Goal: Communication & Community: Participate in discussion

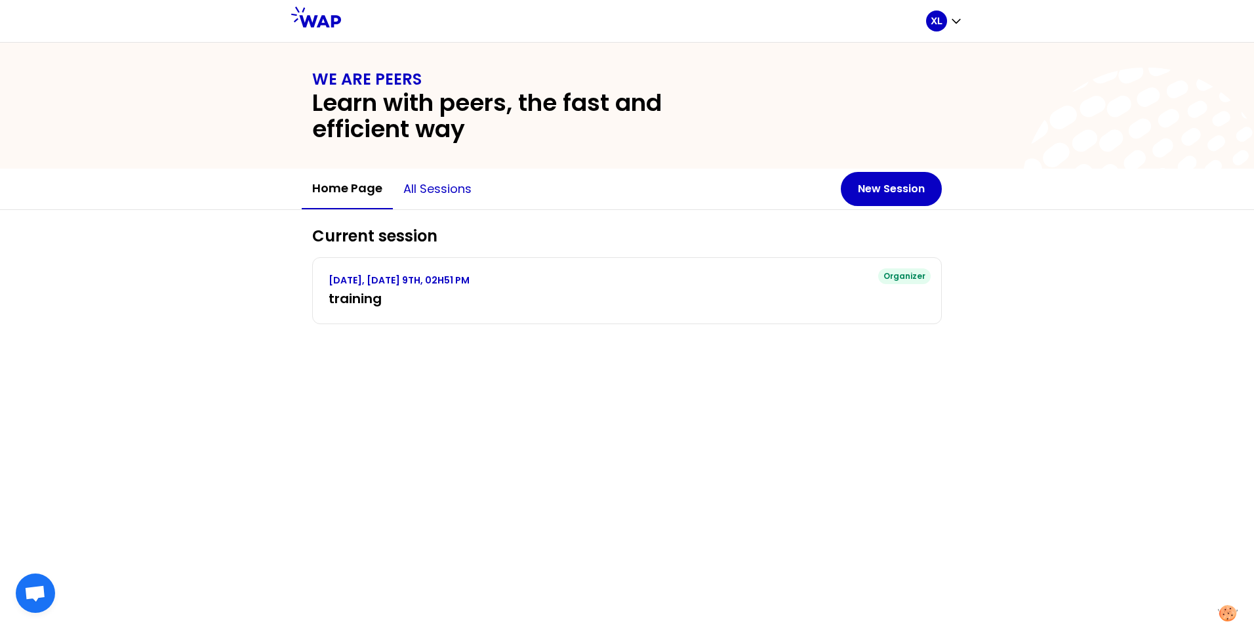
click at [447, 190] on button "All sessions" at bounding box center [437, 188] width 89 height 39
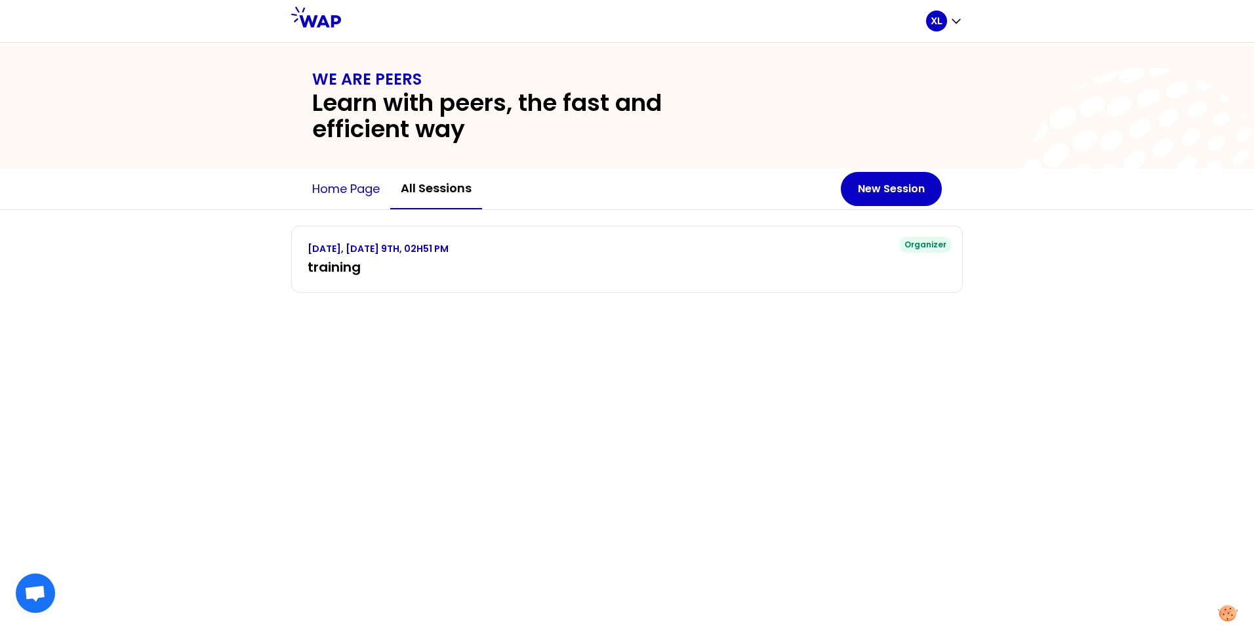
click at [356, 188] on button "Home page" at bounding box center [346, 188] width 89 height 39
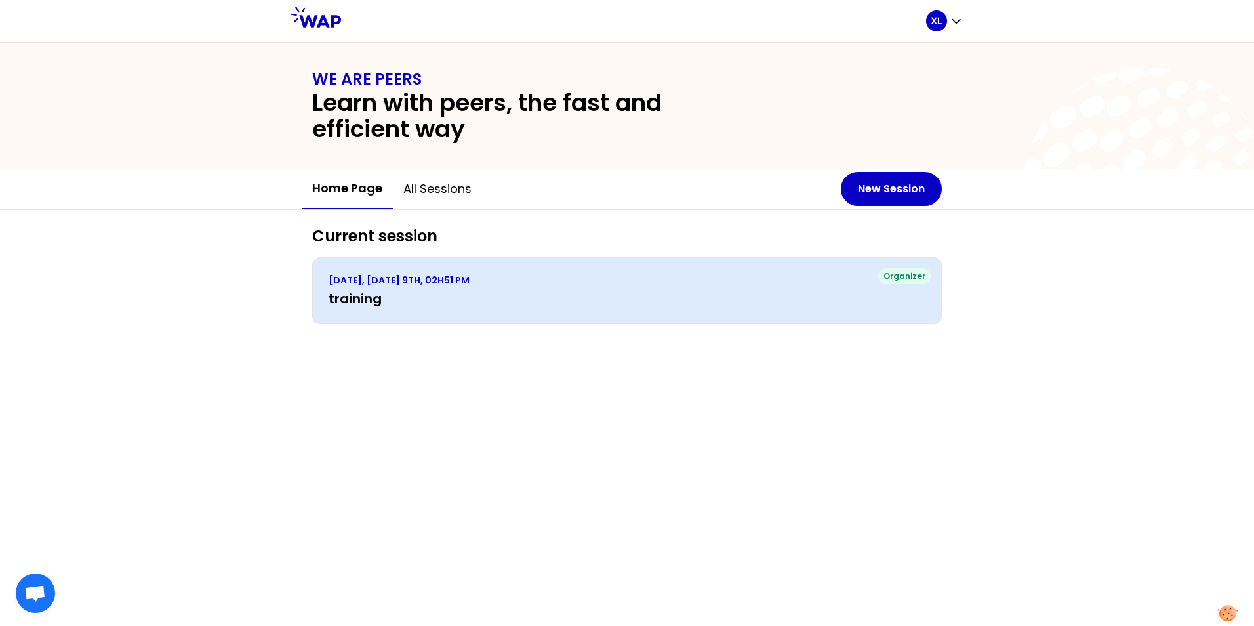
click at [650, 273] on div "Organizer SEPTEMBER 2025, TUESDAY 9TH, 02H51 PM training" at bounding box center [627, 290] width 630 height 67
click at [414, 284] on p "SEPTEMBER 2025, TUESDAY 9TH, 02H51 PM" at bounding box center [627, 280] width 597 height 13
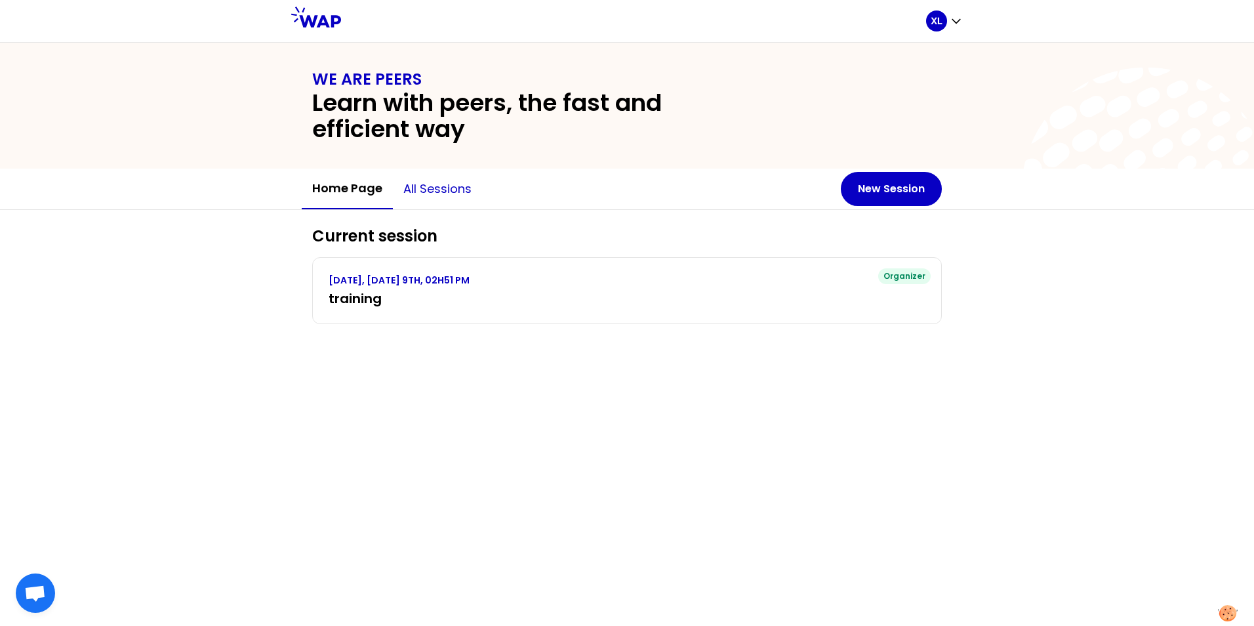
click at [432, 186] on button "All sessions" at bounding box center [437, 188] width 89 height 39
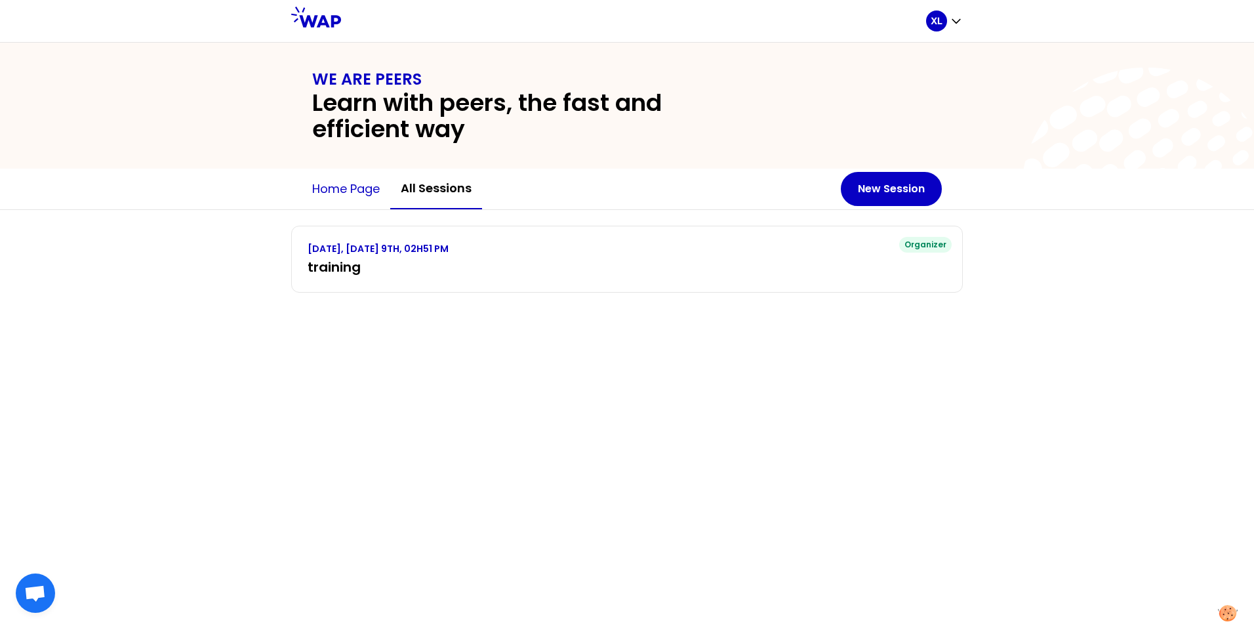
click at [343, 190] on button "Home page" at bounding box center [346, 188] width 89 height 39
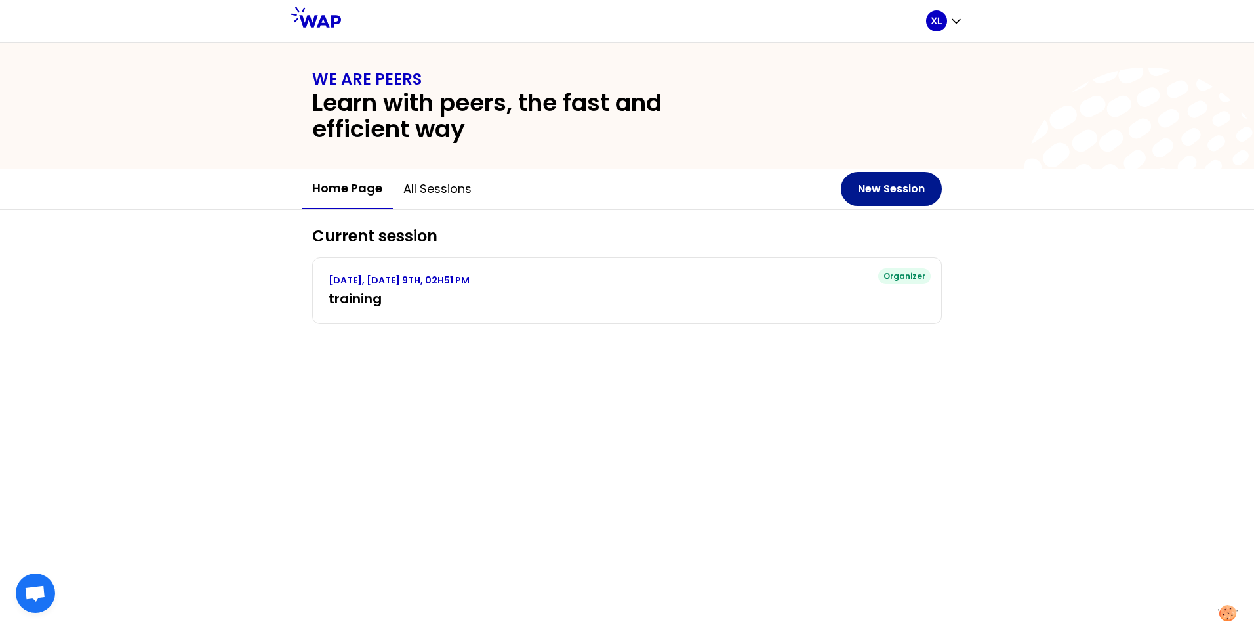
click at [866, 188] on button "New Session" at bounding box center [891, 189] width 101 height 34
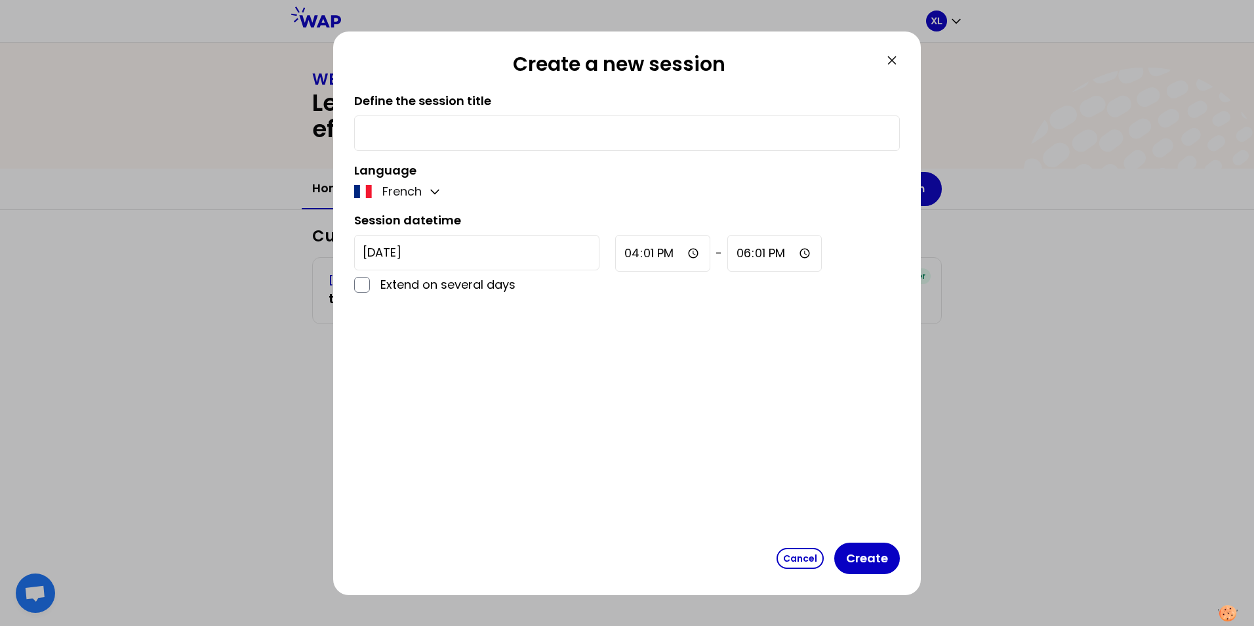
click at [428, 186] on div "French" at bounding box center [398, 191] width 89 height 18
click at [434, 193] on icon "button" at bounding box center [435, 192] width 8 height 4
click at [411, 221] on span "English" at bounding box center [412, 224] width 40 height 18
click at [896, 60] on icon at bounding box center [892, 60] width 16 height 16
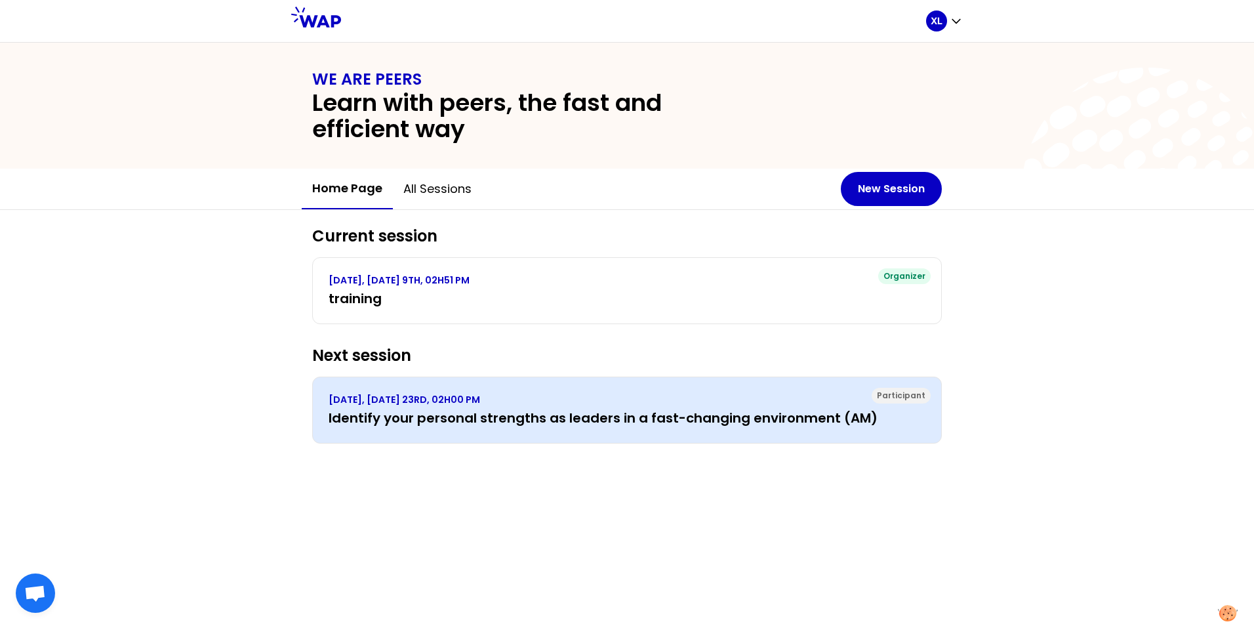
click at [411, 399] on p "SEPTEMBER 2025, TUESDAY 23RD, 02H00 PM" at bounding box center [627, 399] width 597 height 13
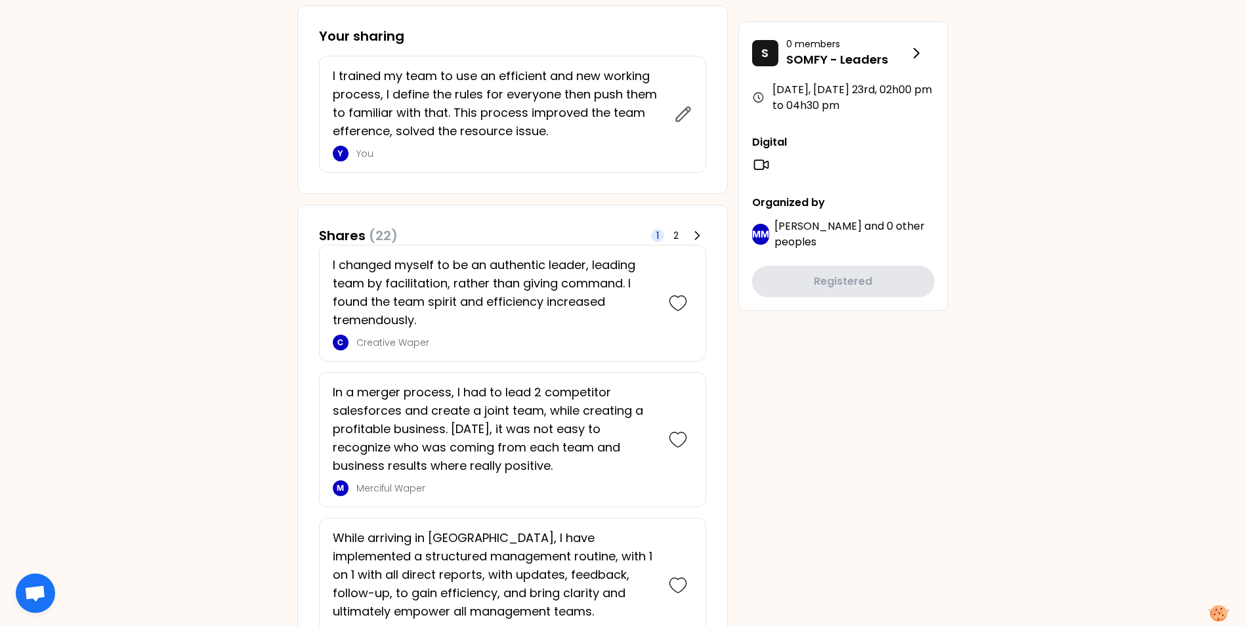
scroll to position [590, 0]
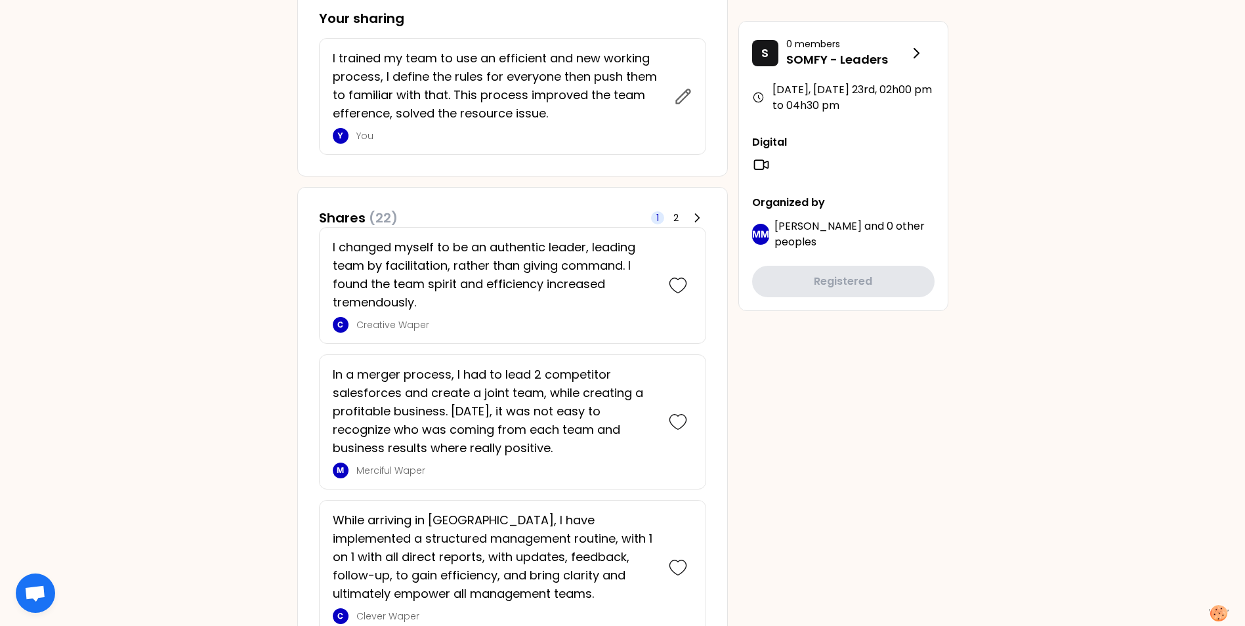
click at [682, 213] on div "1 2" at bounding box center [678, 218] width 55 height 18
click at [679, 215] on span "2" at bounding box center [675, 217] width 13 height 13
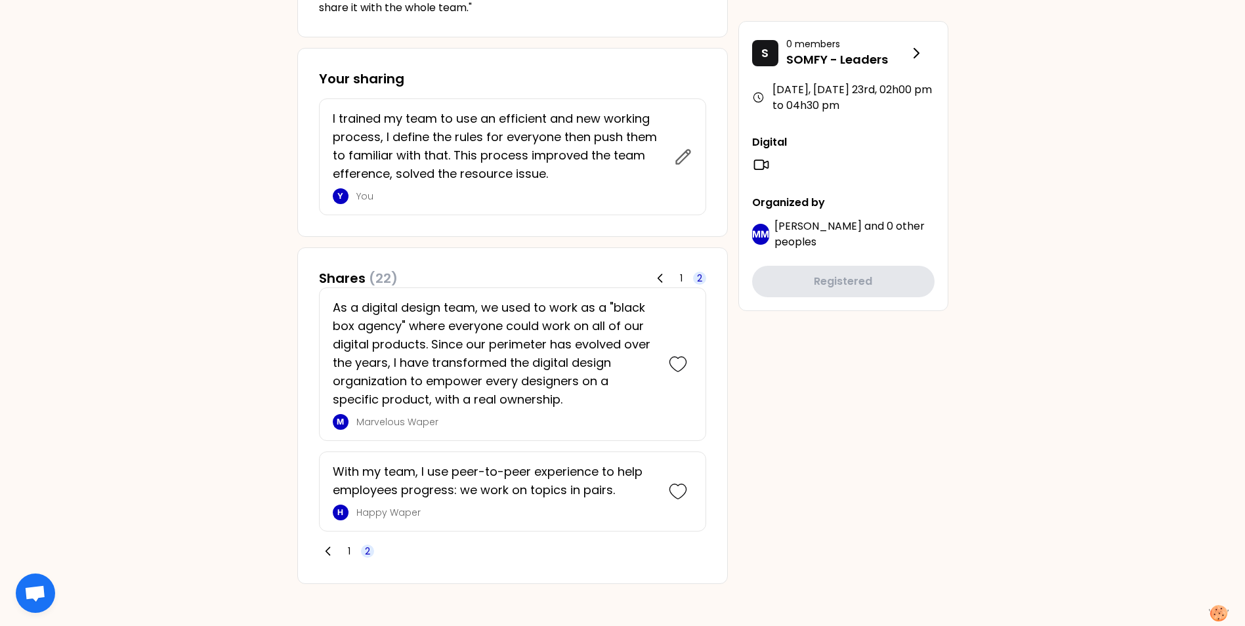
scroll to position [530, 0]
click at [354, 552] on span "1" at bounding box center [348, 551] width 13 height 13
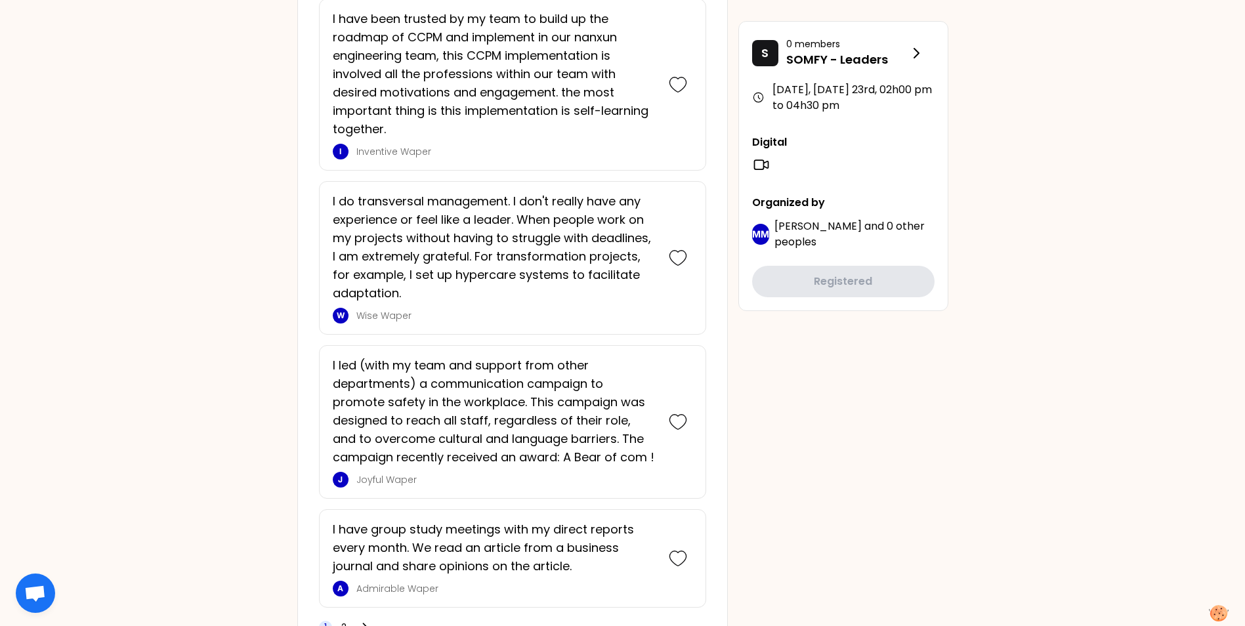
scroll to position [3095, 0]
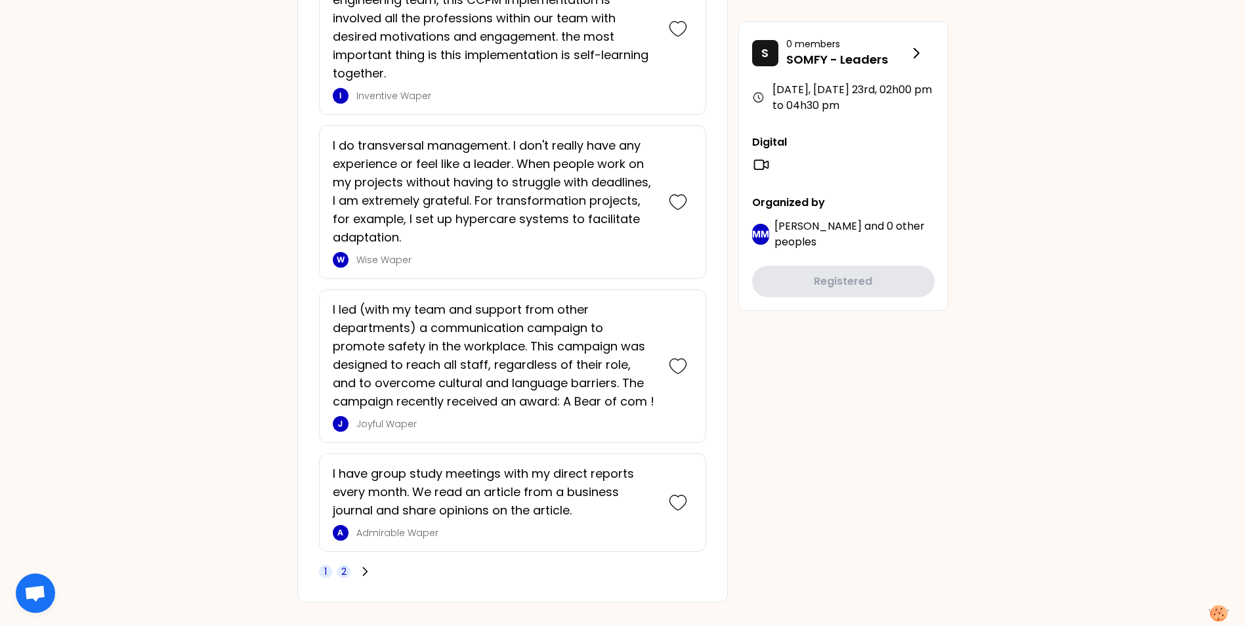
click at [343, 565] on span "2" at bounding box center [343, 571] width 5 height 13
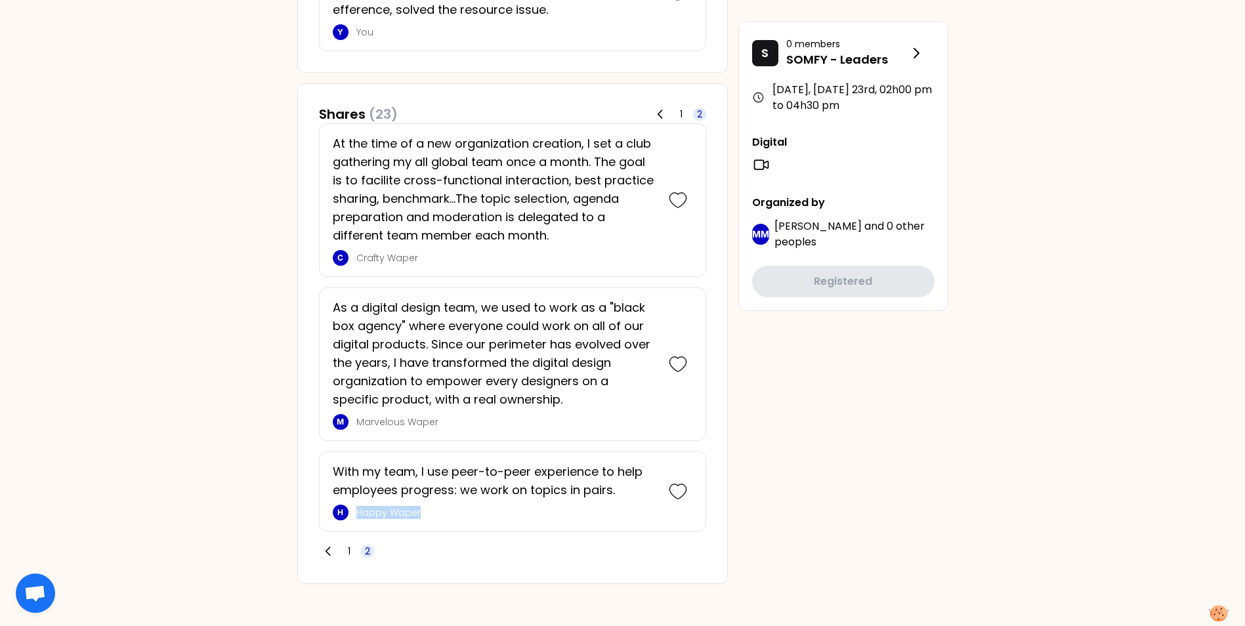
drag, startPoint x: 434, startPoint y: 516, endPoint x: 355, endPoint y: 512, distance: 79.5
click at [355, 512] on div "H Happy Waper" at bounding box center [494, 513] width 323 height 16
drag, startPoint x: 355, startPoint y: 512, endPoint x: 394, endPoint y: 510, distance: 39.4
click at [394, 510] on p "Happy Waper" at bounding box center [505, 512] width 299 height 13
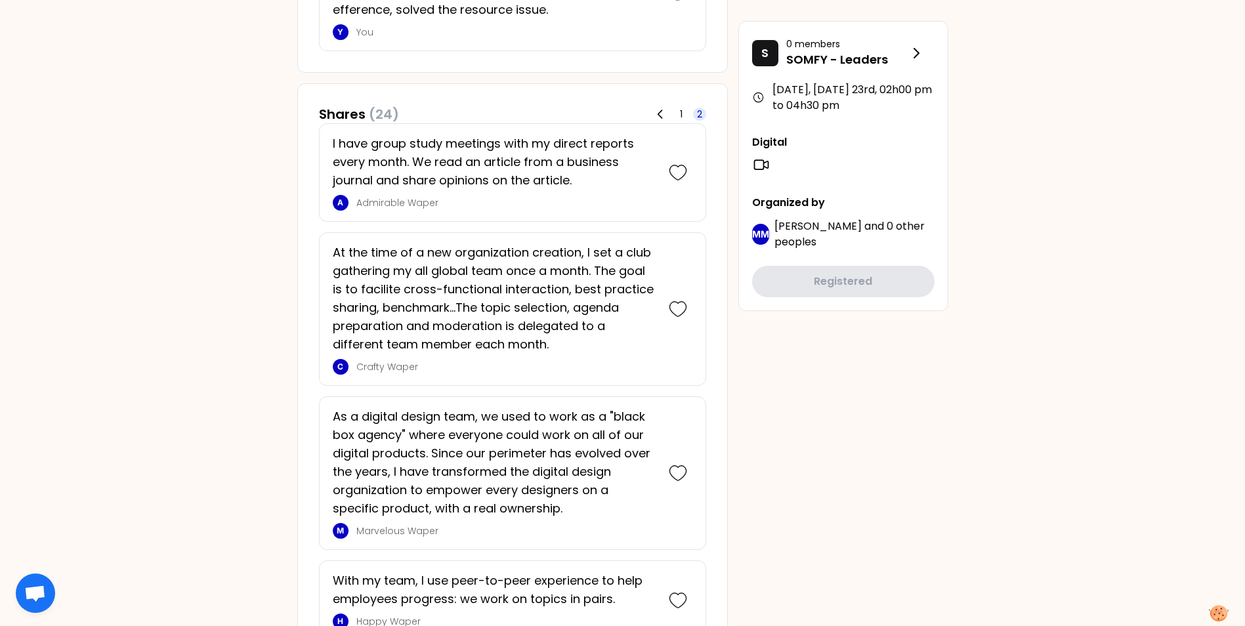
scroll to position [803, 0]
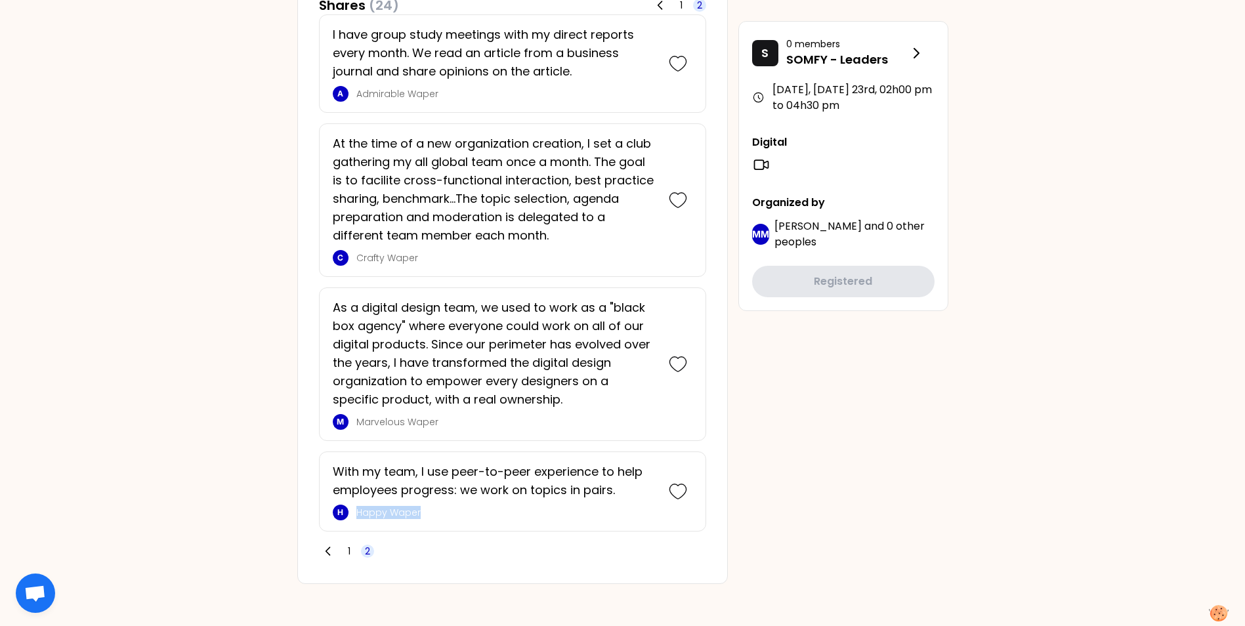
drag, startPoint x: 357, startPoint y: 510, endPoint x: 432, endPoint y: 510, distance: 74.8
click at [432, 510] on p "Happy Waper" at bounding box center [505, 512] width 299 height 13
copy p "Happy Waper"
drag, startPoint x: 358, startPoint y: 423, endPoint x: 453, endPoint y: 425, distance: 95.2
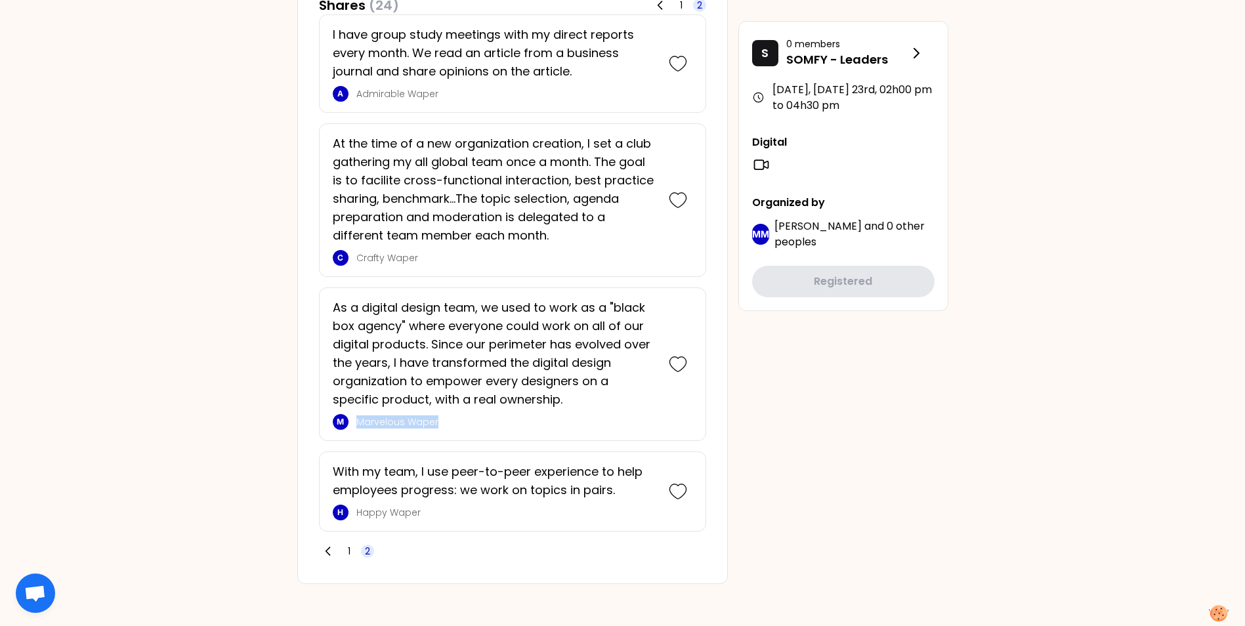
click at [453, 425] on p "Marvelous Waper" at bounding box center [505, 421] width 299 height 13
copy p "Marvelous Waper"
click at [350, 548] on span "1" at bounding box center [349, 551] width 3 height 13
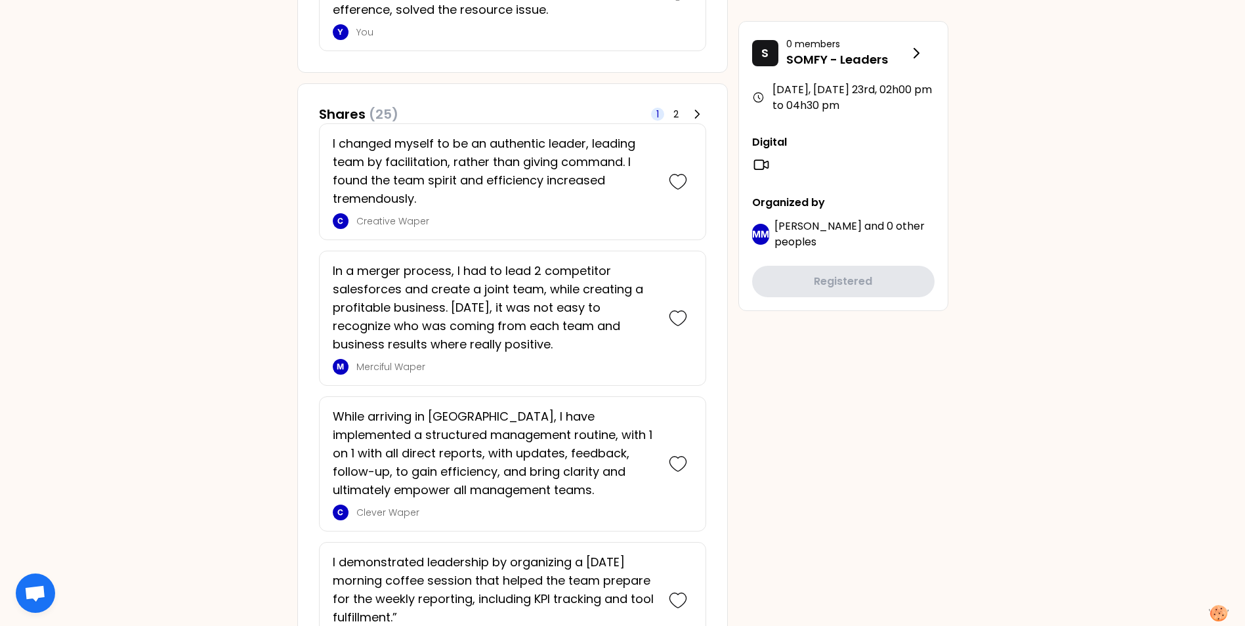
scroll to position [463, 0]
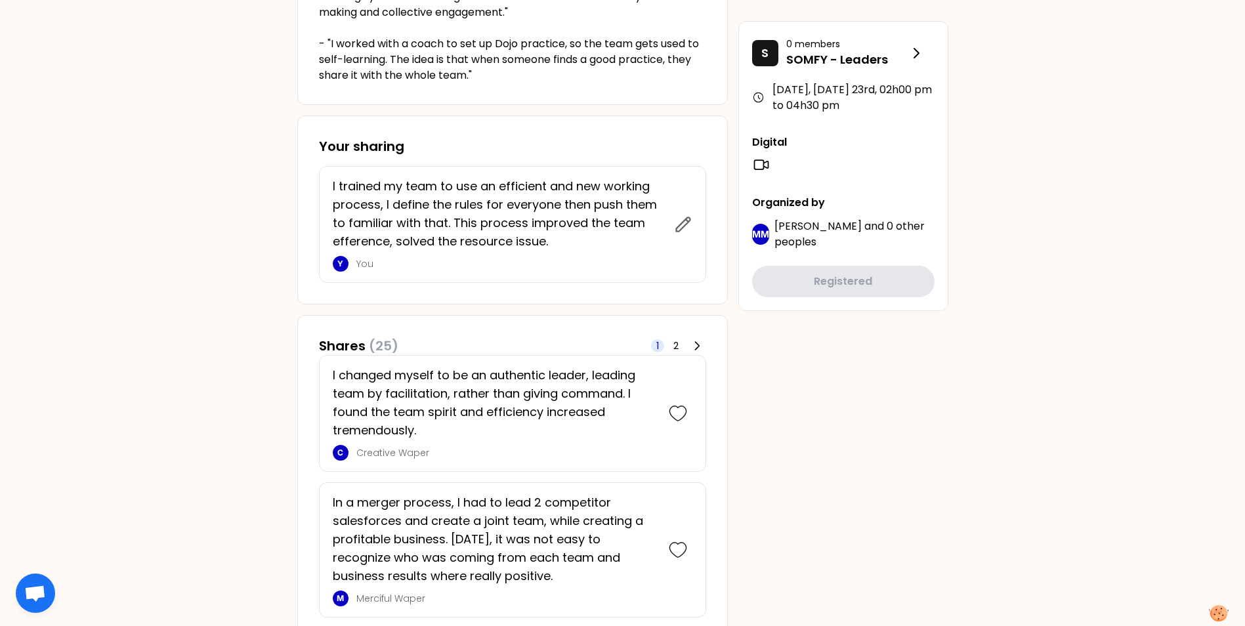
click at [400, 449] on p "Creative Waper" at bounding box center [505, 452] width 299 height 13
click at [375, 454] on p "Creative Waper" at bounding box center [505, 452] width 299 height 13
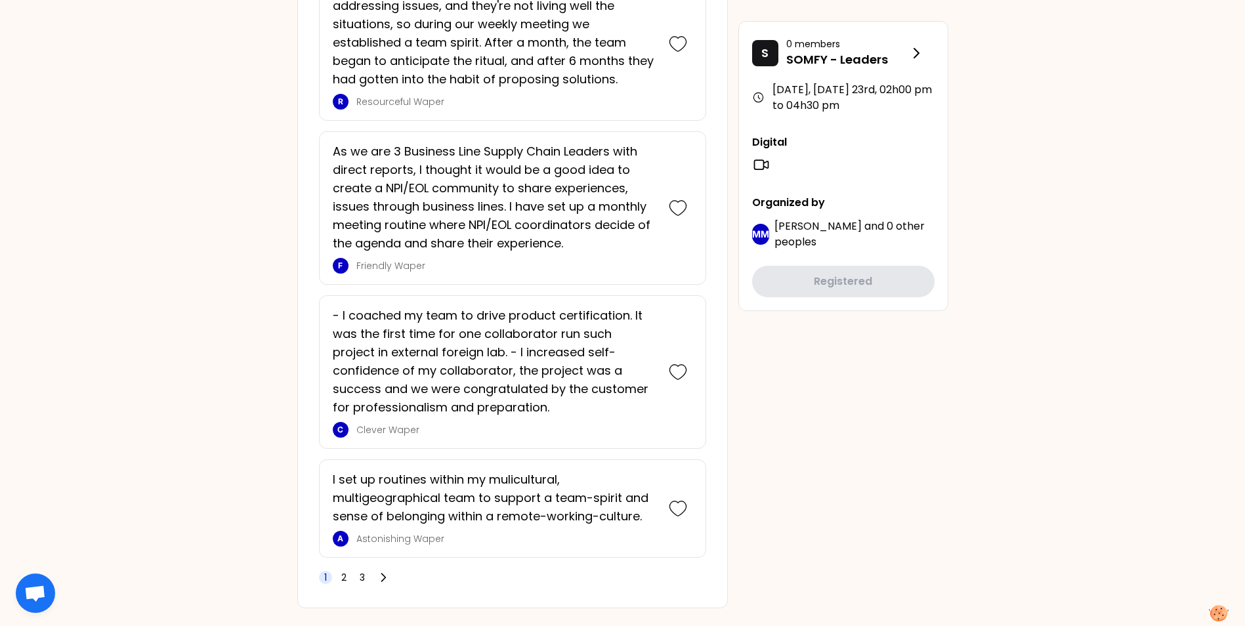
scroll to position [3242, 0]
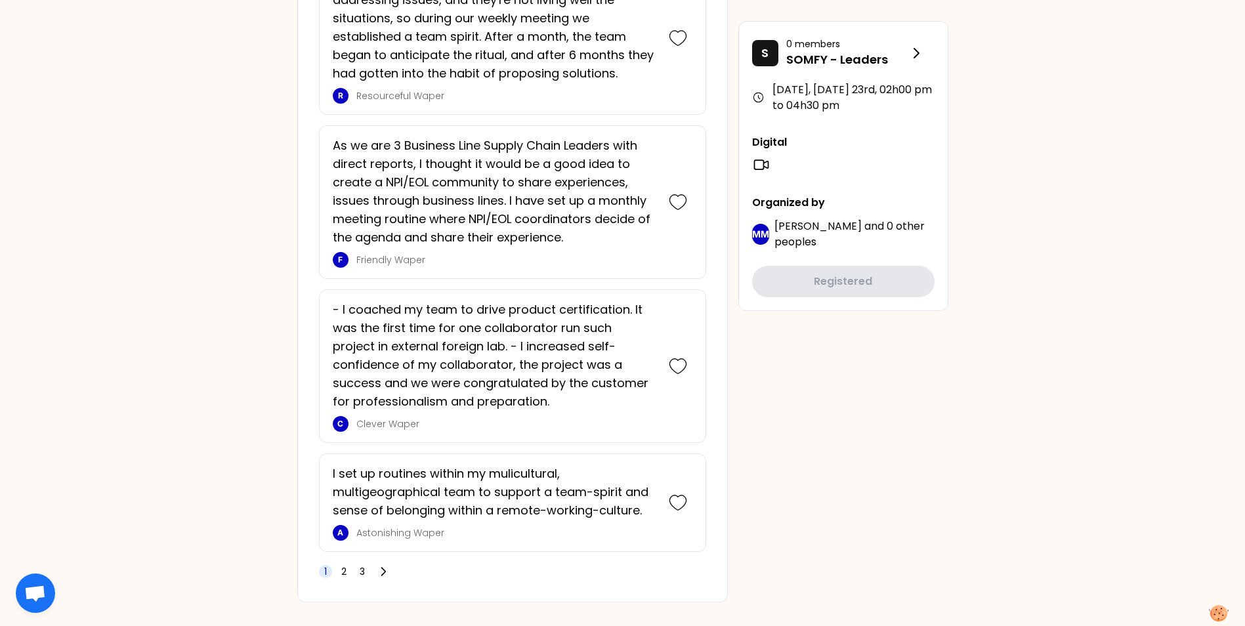
click at [343, 565] on span "2" at bounding box center [343, 571] width 5 height 13
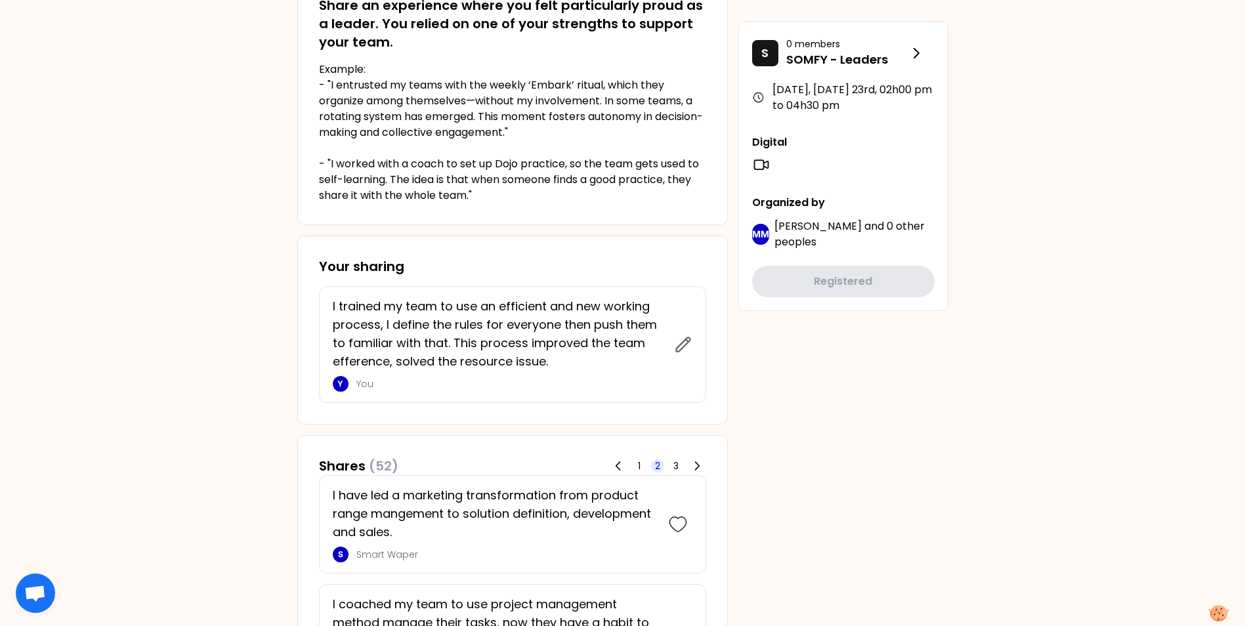
scroll to position [409, 0]
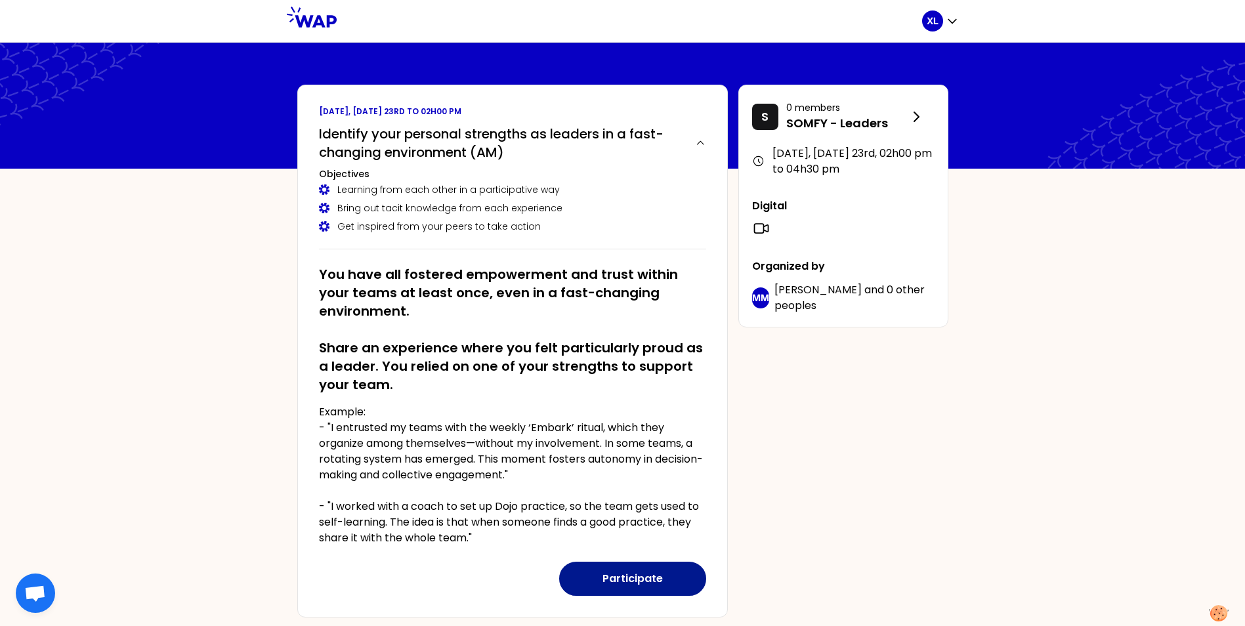
click at [628, 574] on button "Participate" at bounding box center [632, 579] width 147 height 34
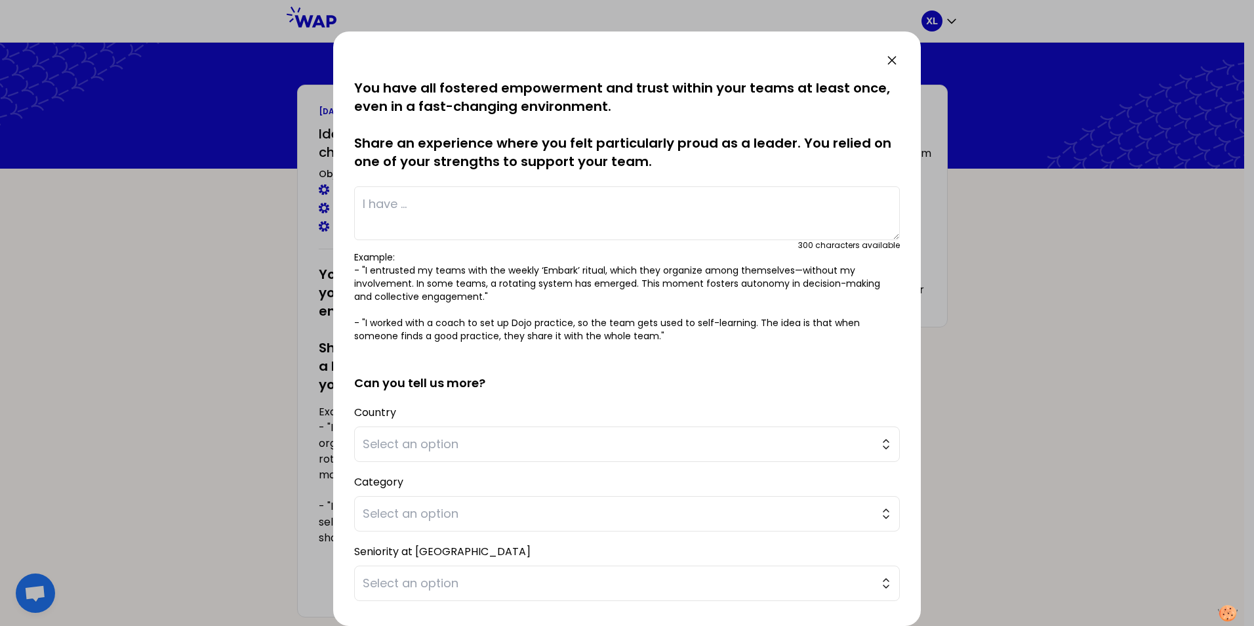
click at [415, 198] on textarea at bounding box center [627, 213] width 546 height 54
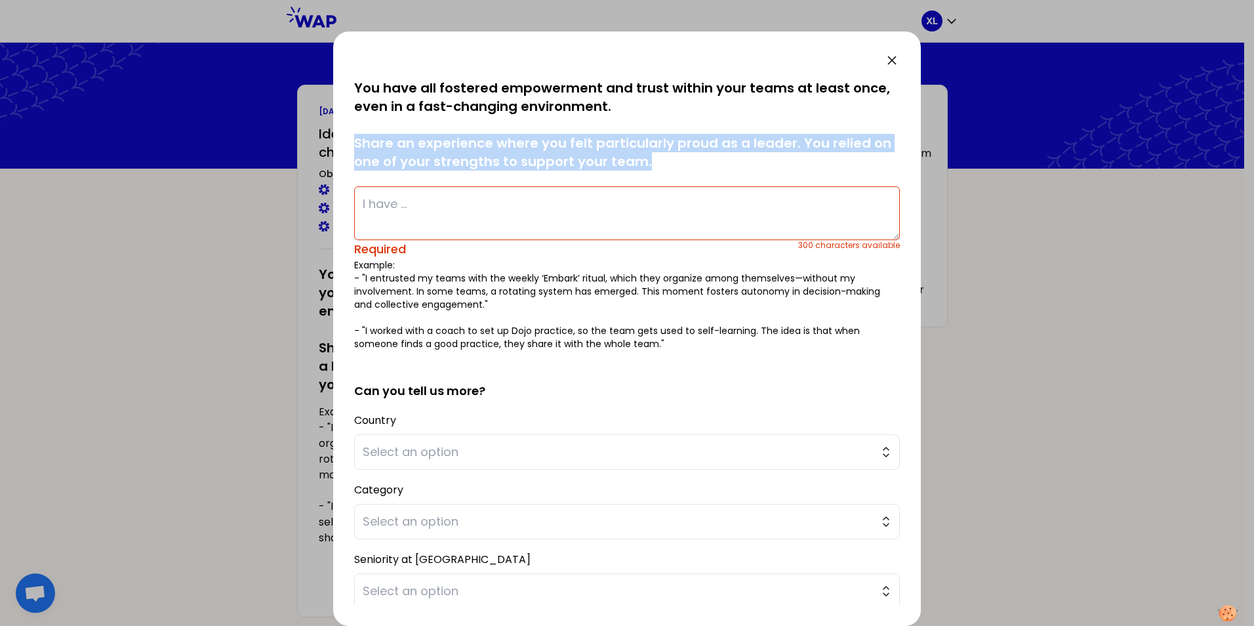
drag, startPoint x: 355, startPoint y: 141, endPoint x: 671, endPoint y: 157, distance: 316.0
click at [671, 157] on p "You have all fostered empowerment and trust within your teams at least once, ev…" at bounding box center [627, 125] width 546 height 92
copy p "Share an experience where you felt particularly proud as a leader. You relied o…"
click at [705, 168] on p "You have all fostered empowerment and trust within your teams at least once, ev…" at bounding box center [627, 125] width 546 height 92
drag, startPoint x: 358, startPoint y: 142, endPoint x: 688, endPoint y: 157, distance: 331.1
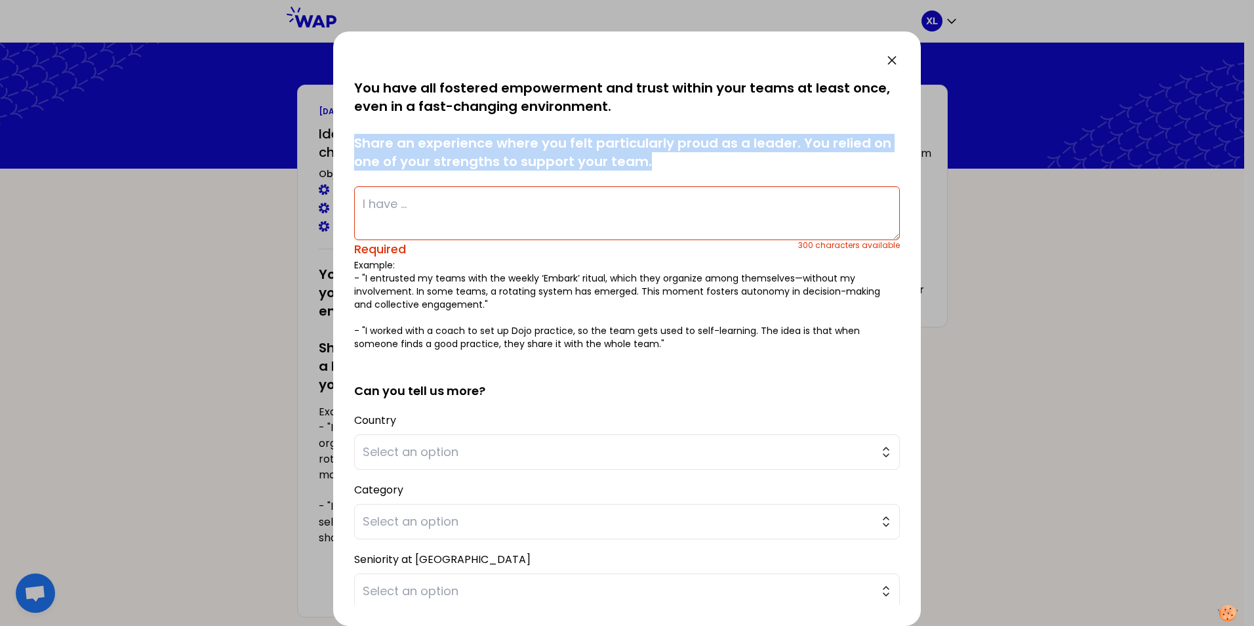
click at [688, 157] on p "You have all fostered empowerment and trust within your teams at least once, ev…" at bounding box center [627, 125] width 546 height 92
copy p "Share an experience where you felt particularly proud as a leader. You relied o…"
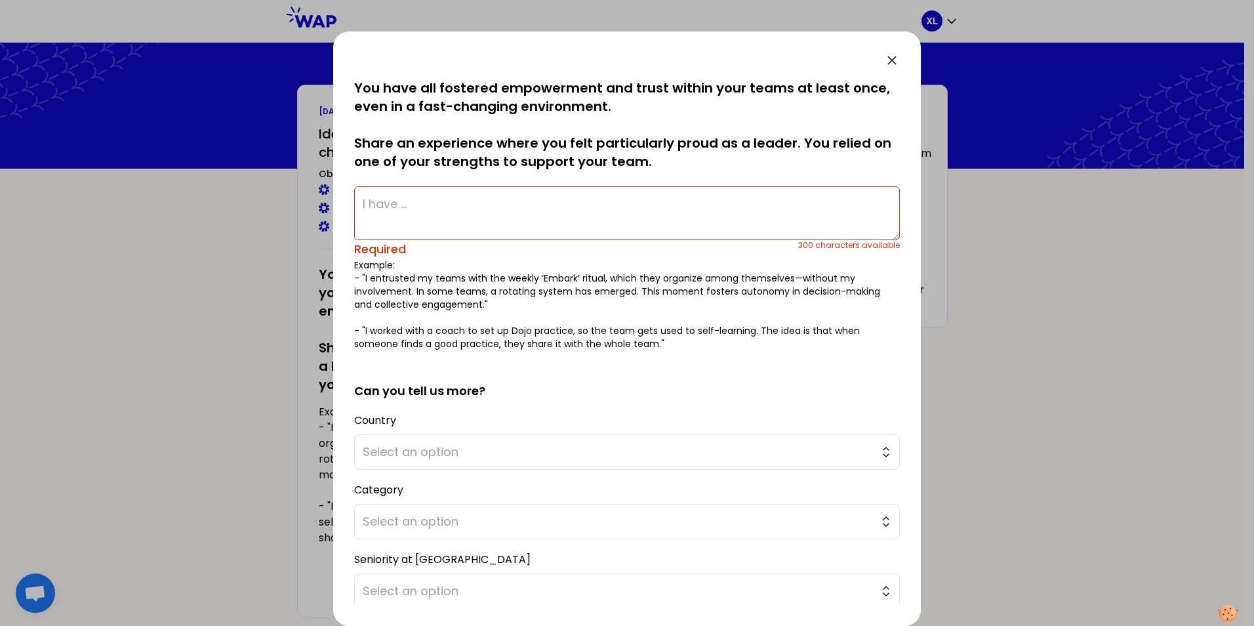
click at [697, 199] on textarea at bounding box center [627, 213] width 546 height 54
click at [397, 279] on p "Example: - "I entrusted my teams with the weekly ‘Embark’ ritual, which they or…" at bounding box center [627, 305] width 546 height 92
copy p "entrusted"
click at [365, 294] on p "Example: - "I entrusted my teams with the weekly ‘Embark’ ritual, which they or…" at bounding box center [627, 305] width 546 height 92
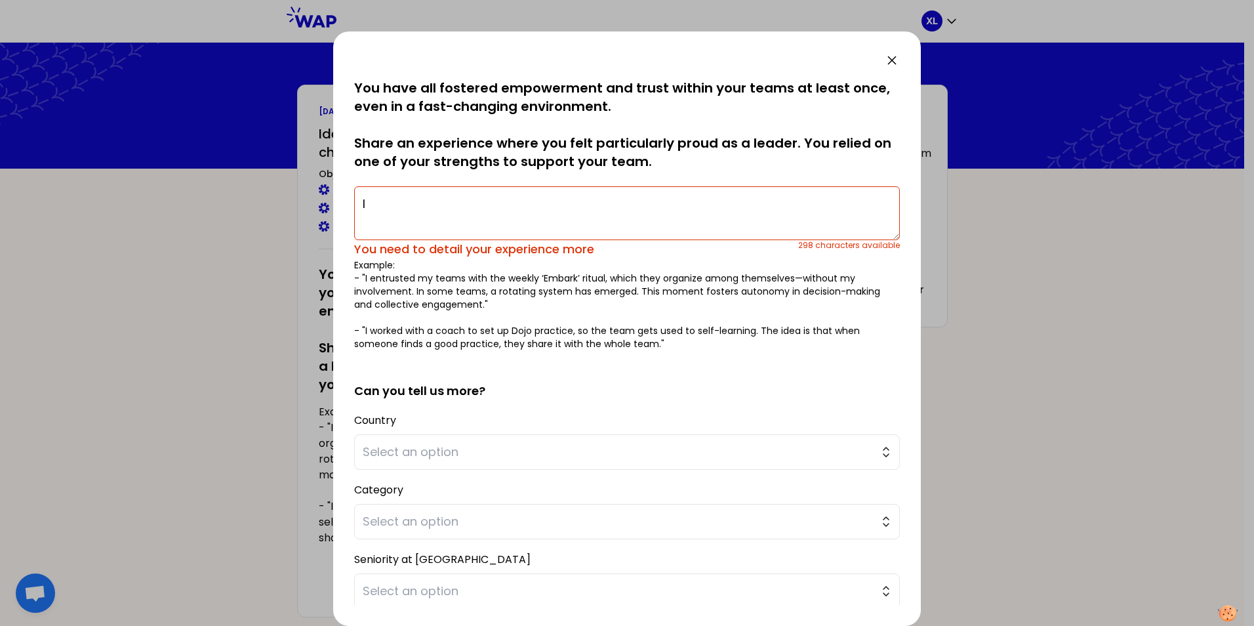
click at [390, 206] on textarea "I" at bounding box center [627, 213] width 546 height 54
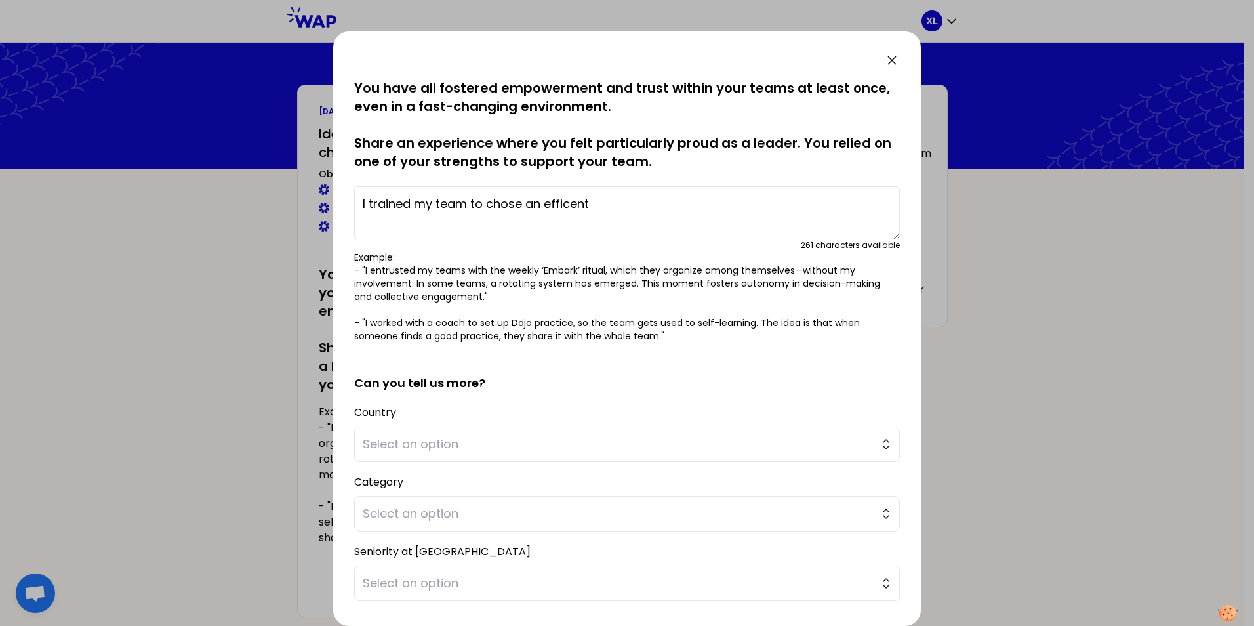
click at [572, 205] on textarea "I trained my team to chose an efficent" at bounding box center [627, 213] width 546 height 54
click at [417, 220] on textarea "I trained my team to chose an efficient working process, I define the rules for…" at bounding box center [627, 213] width 546 height 54
drag, startPoint x: 450, startPoint y: 223, endPoint x: 428, endPoint y: 223, distance: 22.3
click at [428, 223] on textarea "I trained my team to chose an efficient working process, I define the rules for…" at bounding box center [627, 213] width 546 height 54
click at [515, 225] on textarea "I trained my team to chose an efficient working process, I define the rules for…" at bounding box center [627, 213] width 546 height 54
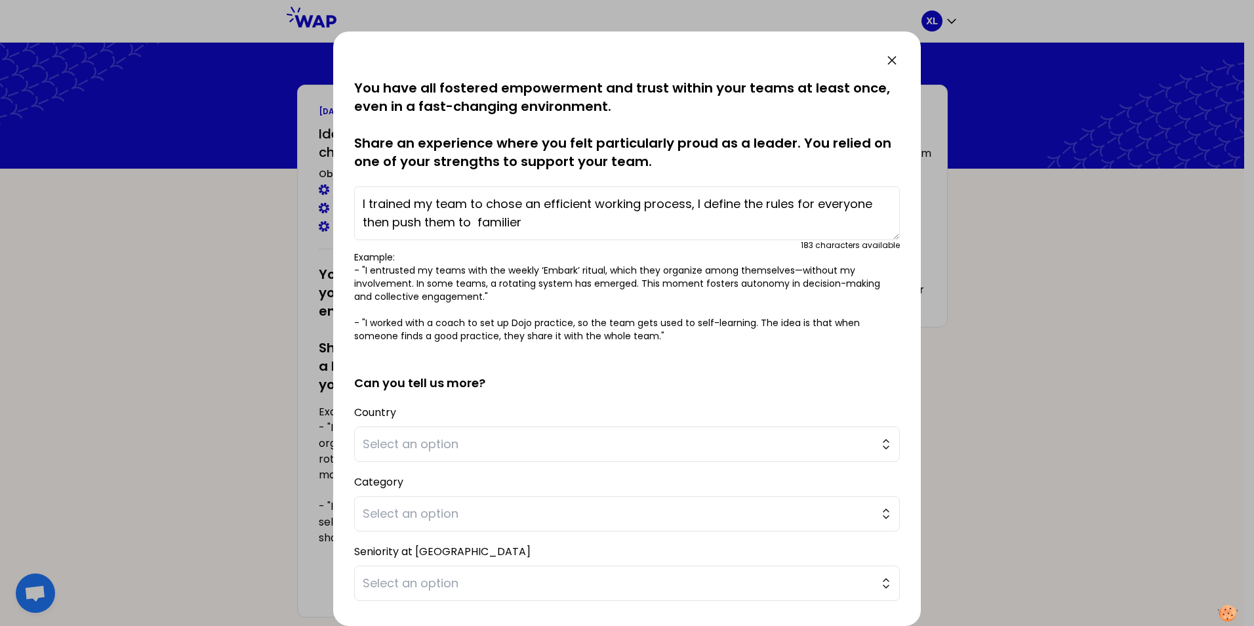
click at [499, 222] on textarea "I trained my team to chose an efficient working process, I define the rules for…" at bounding box center [627, 213] width 546 height 54
drag, startPoint x: 608, startPoint y: 230, endPoint x: 363, endPoint y: 203, distance: 246.8
click at [363, 203] on textarea "I trained my team to chose an efficient working process, I define the rules for…" at bounding box center [627, 213] width 546 height 54
type textarea "I trained my team to chose an efficient working process, I define the rules for…"
click at [719, 224] on textarea "I trained my team to chose an efficient working process, I define the rules for…" at bounding box center [627, 213] width 546 height 54
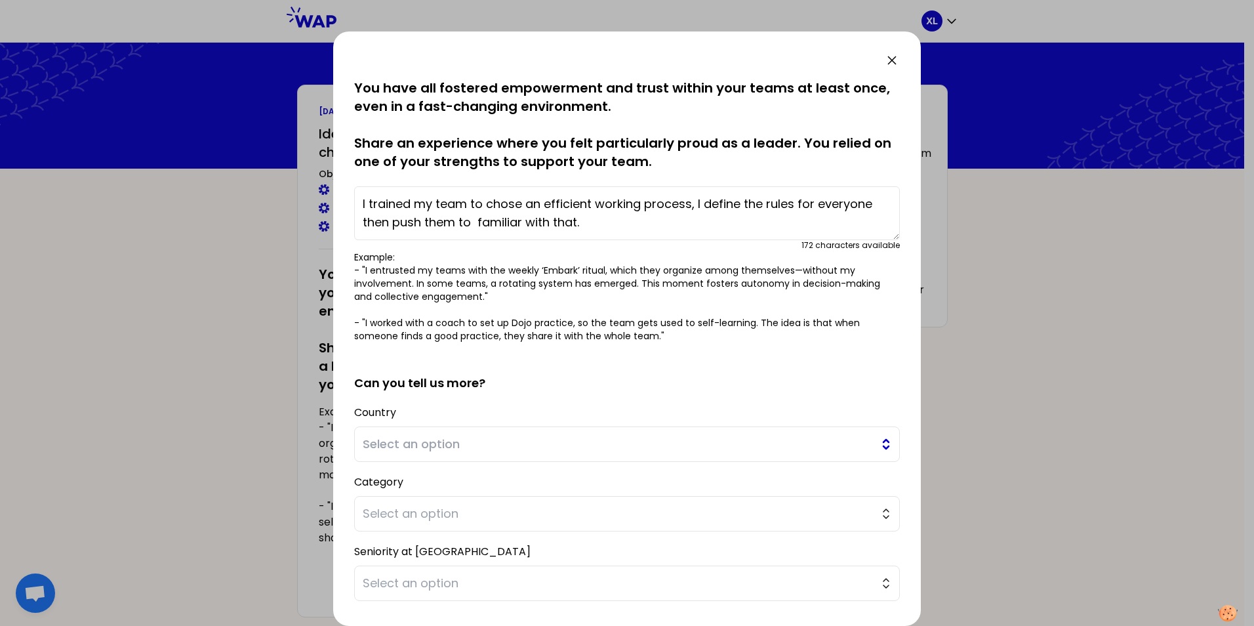
click at [428, 447] on span "Select an option" at bounding box center [618, 444] width 510 height 18
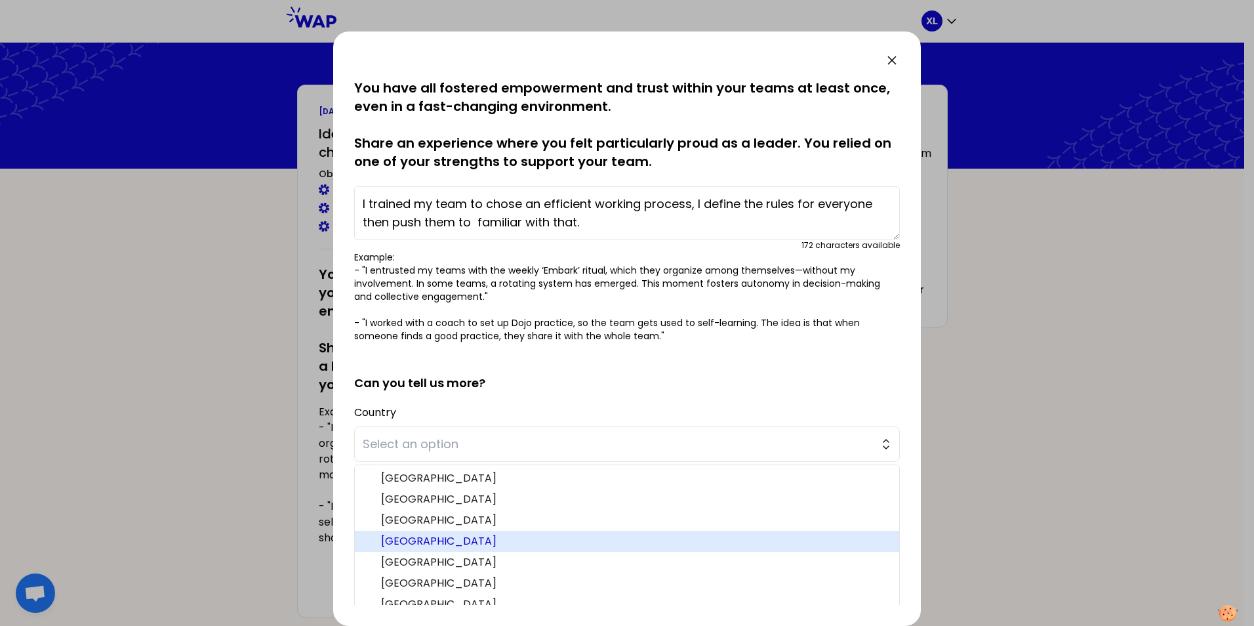
click at [401, 541] on span "China" at bounding box center [635, 541] width 508 height 16
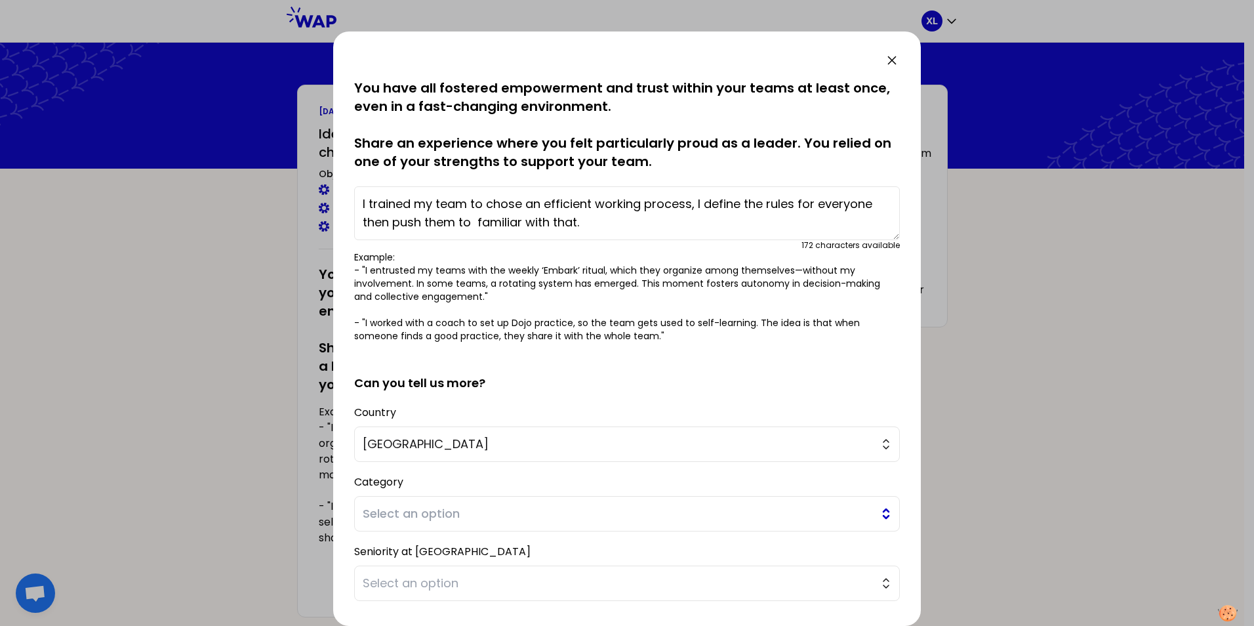
click at [421, 514] on span "Select an option" at bounding box center [618, 514] width 510 height 18
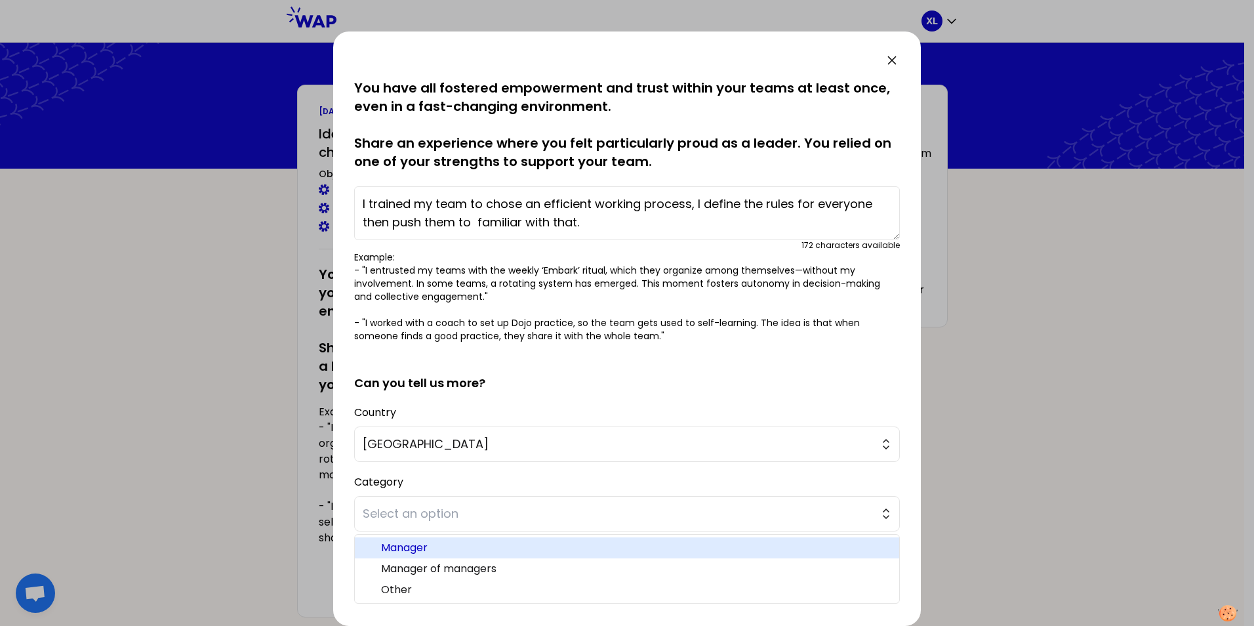
click at [455, 543] on span "Manager" at bounding box center [635, 548] width 508 height 16
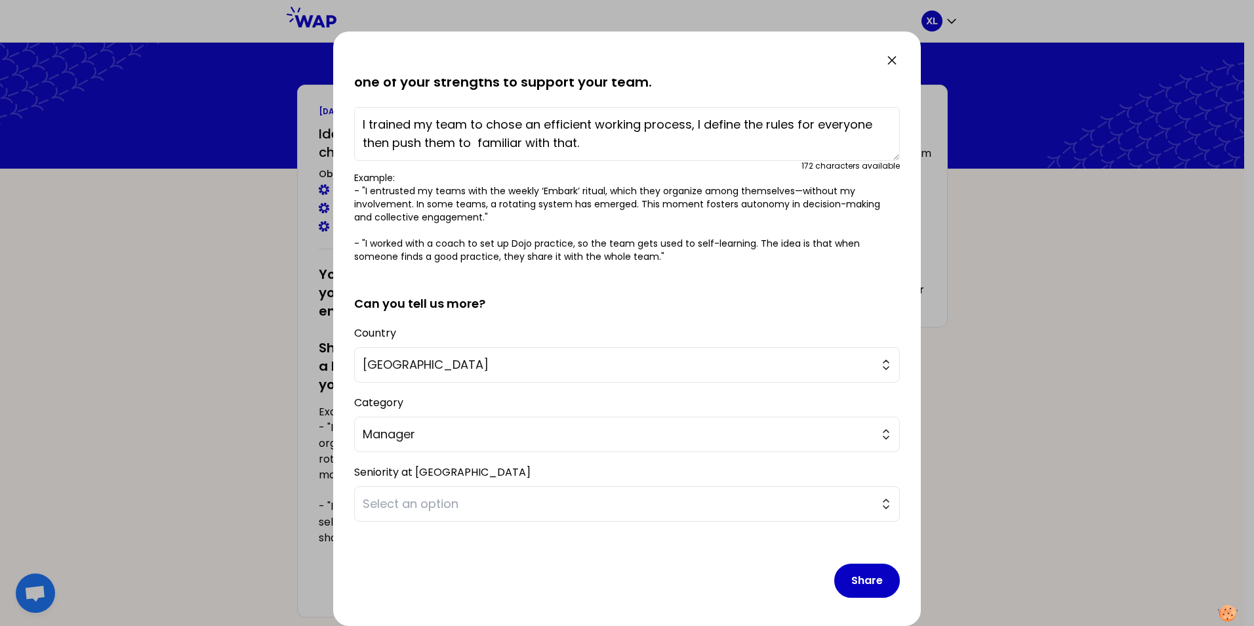
scroll to position [83, 0]
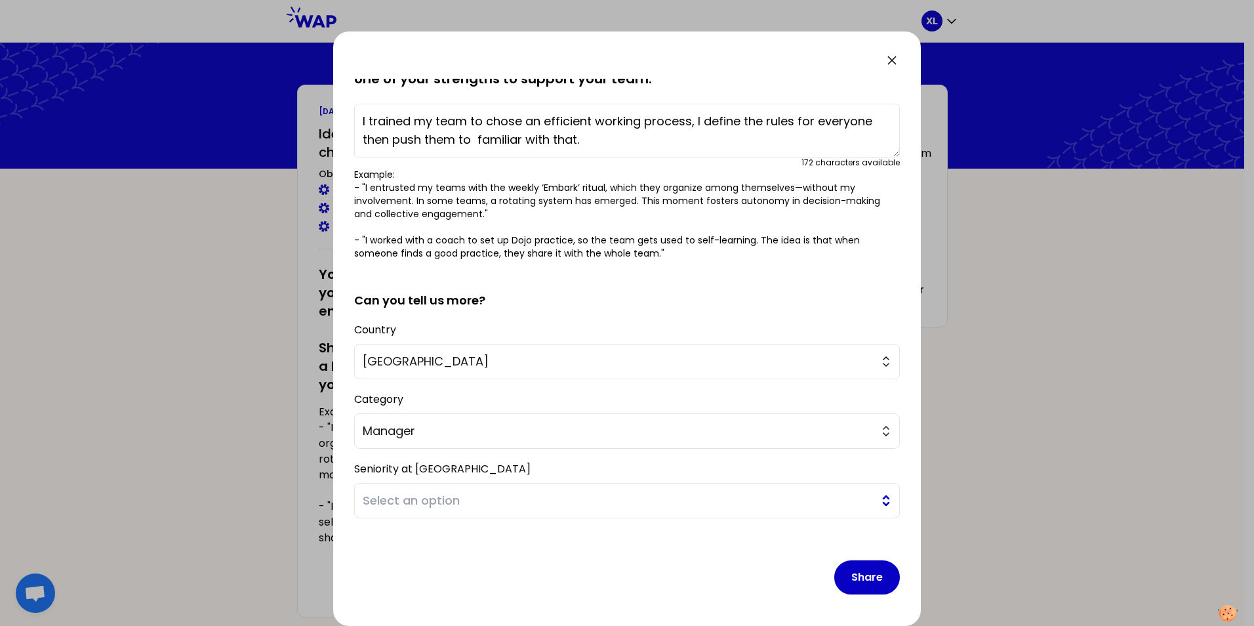
click at [427, 508] on span "Select an option" at bounding box center [618, 500] width 510 height 18
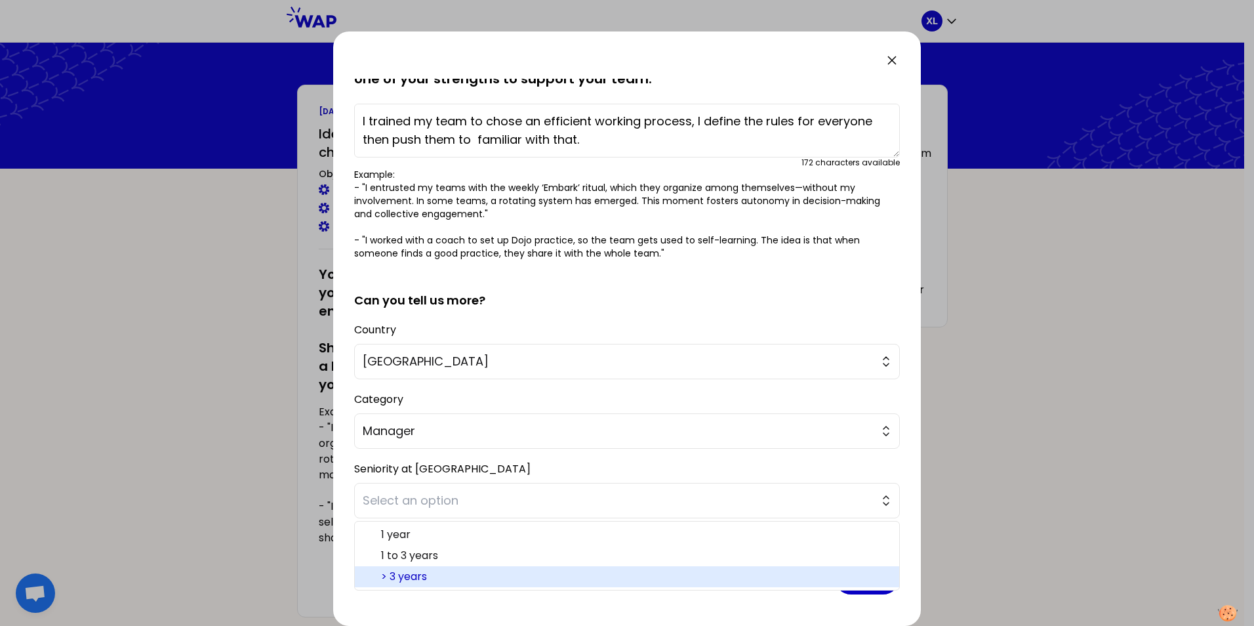
click at [444, 580] on span "> 3 years" at bounding box center [635, 577] width 508 height 16
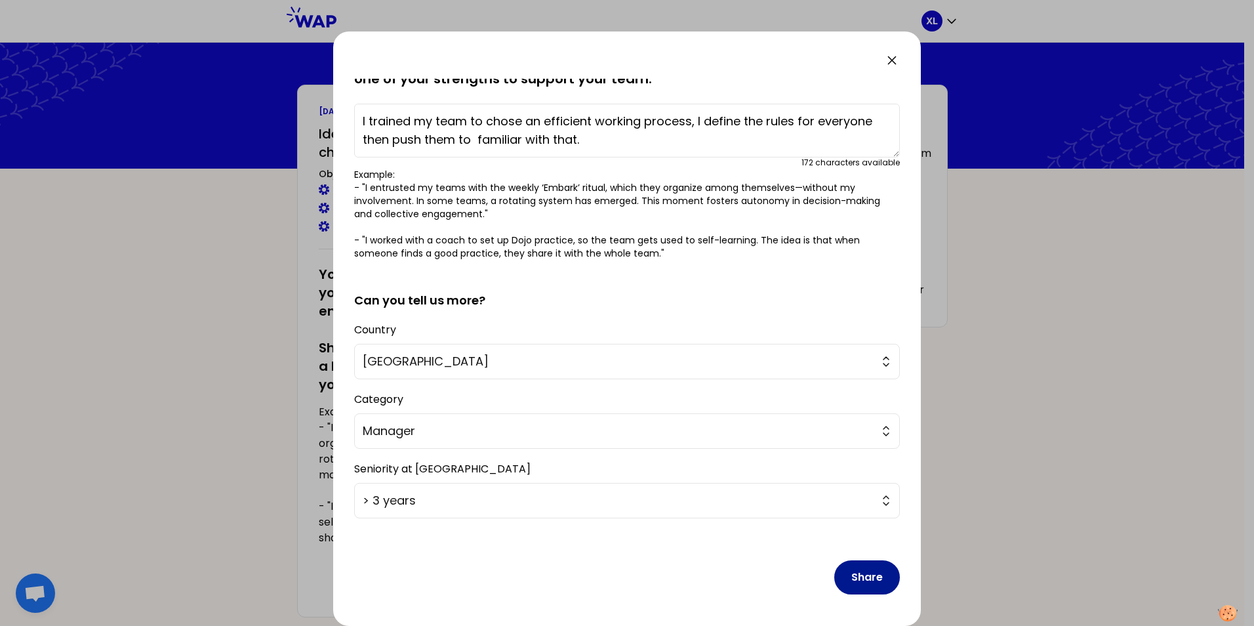
click at [859, 576] on button "Share" at bounding box center [868, 577] width 66 height 34
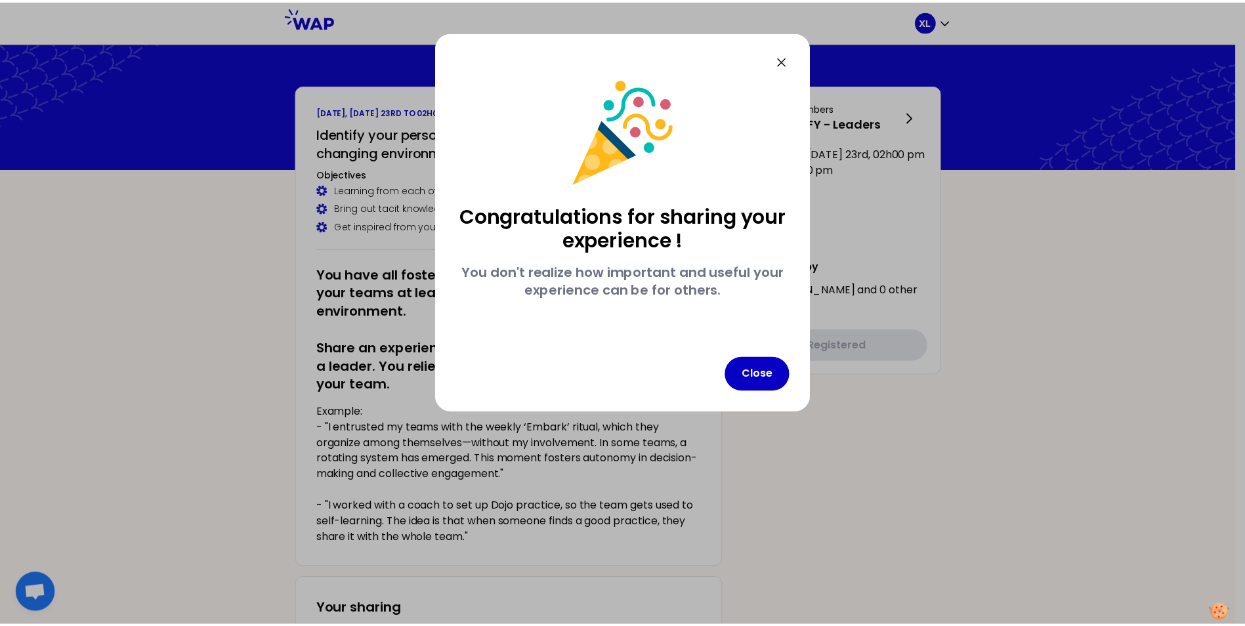
scroll to position [0, 0]
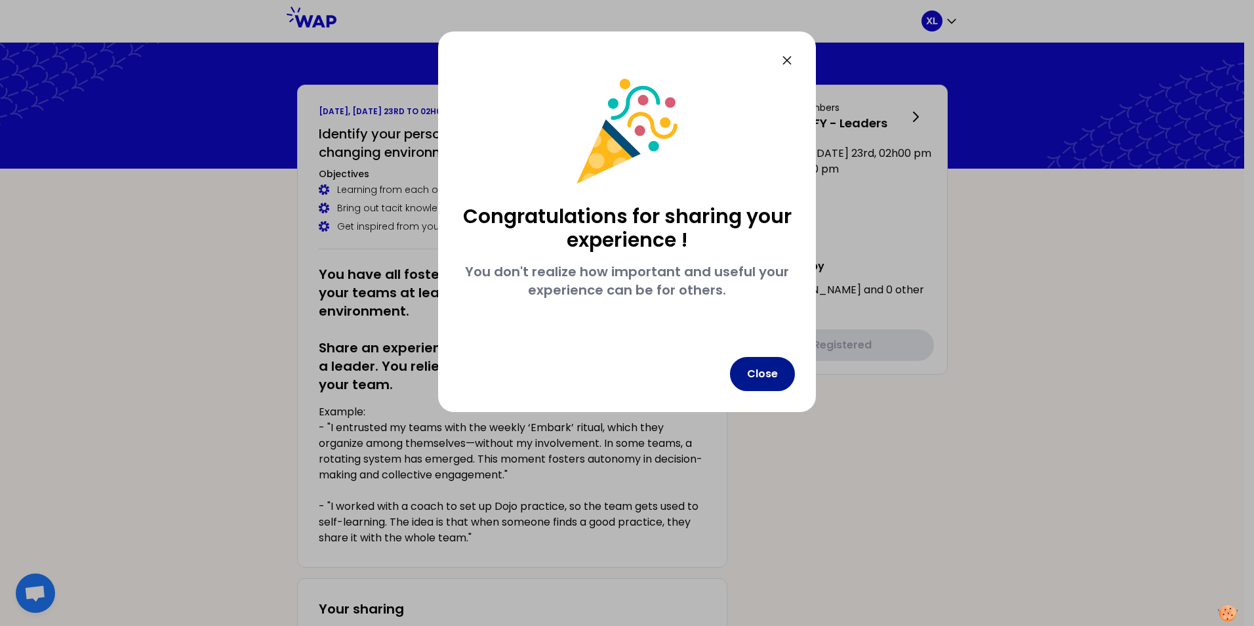
click at [774, 375] on button "Close" at bounding box center [762, 374] width 65 height 34
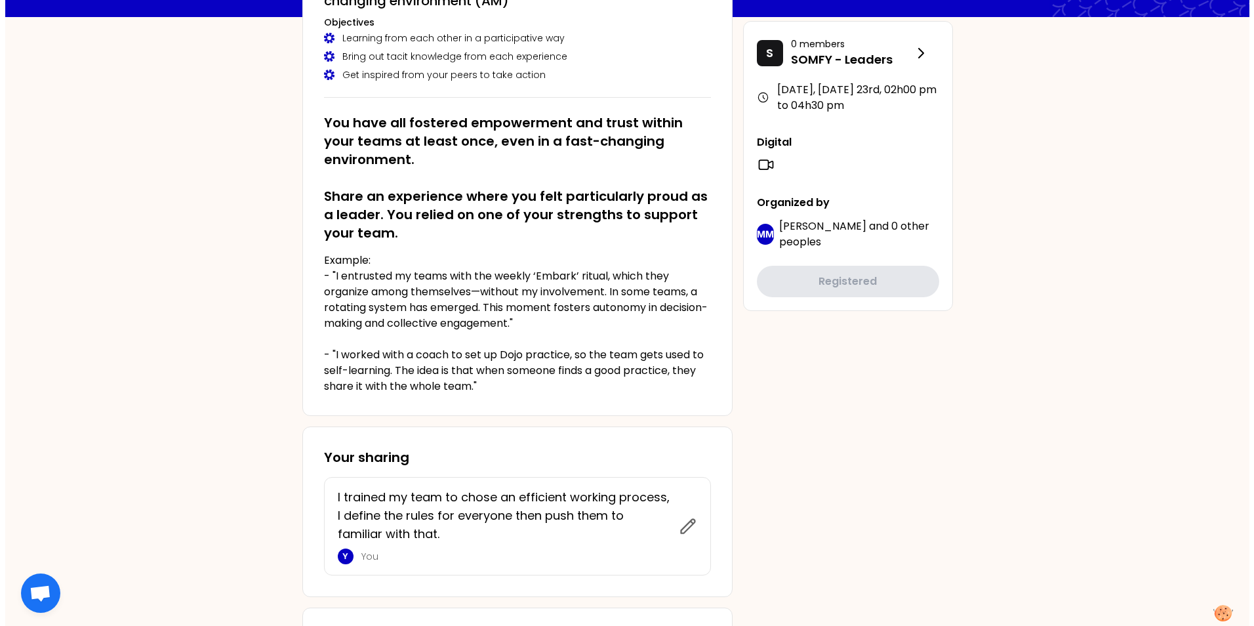
scroll to position [197, 0]
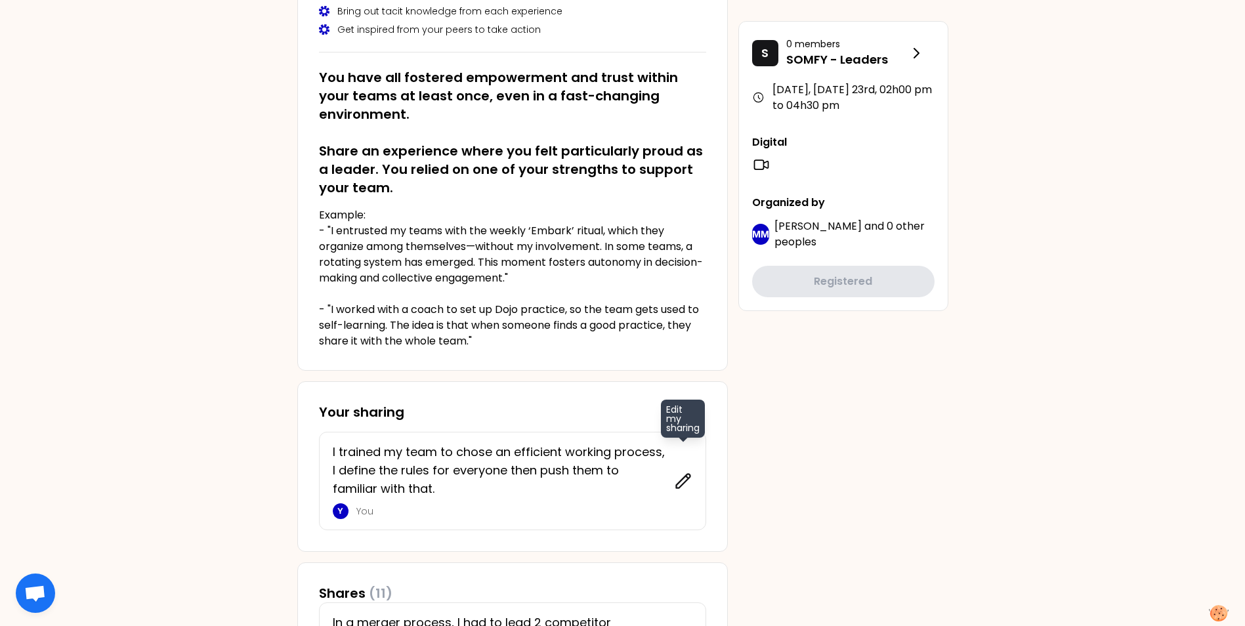
click at [680, 480] on icon at bounding box center [683, 481] width 14 height 14
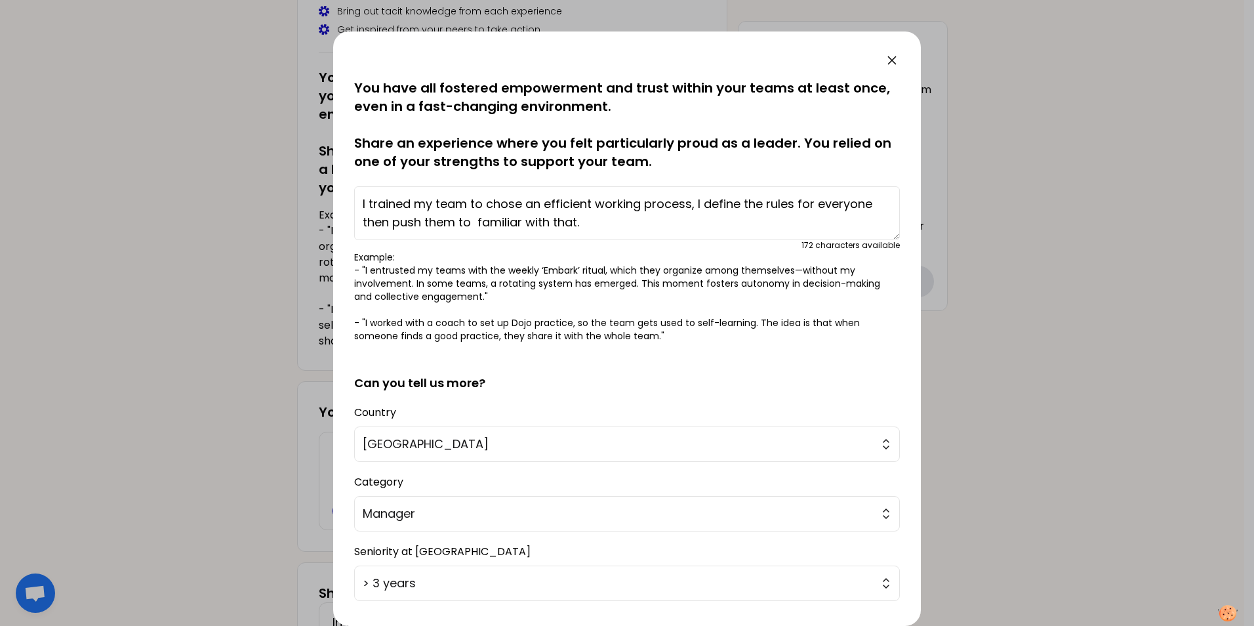
drag, startPoint x: 605, startPoint y: 226, endPoint x: 621, endPoint y: 226, distance: 16.4
click at [606, 226] on textarea "I trained my team to chose an efficient working process, I define the rules for…" at bounding box center [627, 213] width 546 height 54
drag, startPoint x: 485, startPoint y: 206, endPoint x: 520, endPoint y: 203, distance: 34.9
click at [520, 203] on textarea "I trained my team to chose an efficient working process, I define the rules for…" at bounding box center [627, 213] width 546 height 54
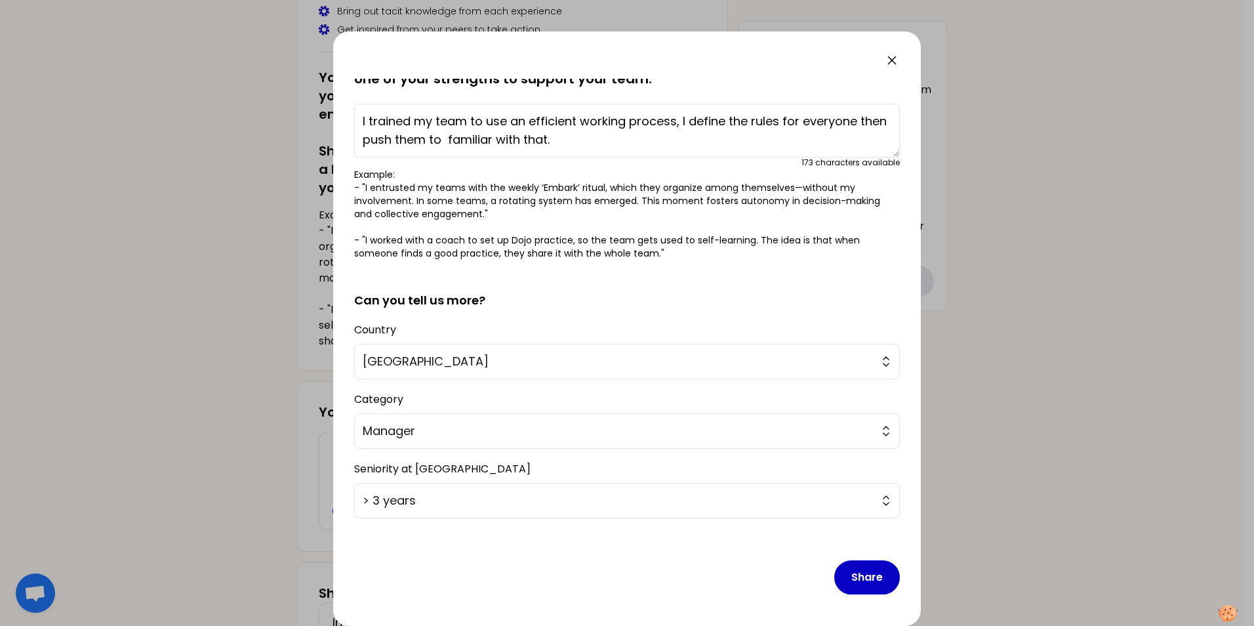
scroll to position [17, 0]
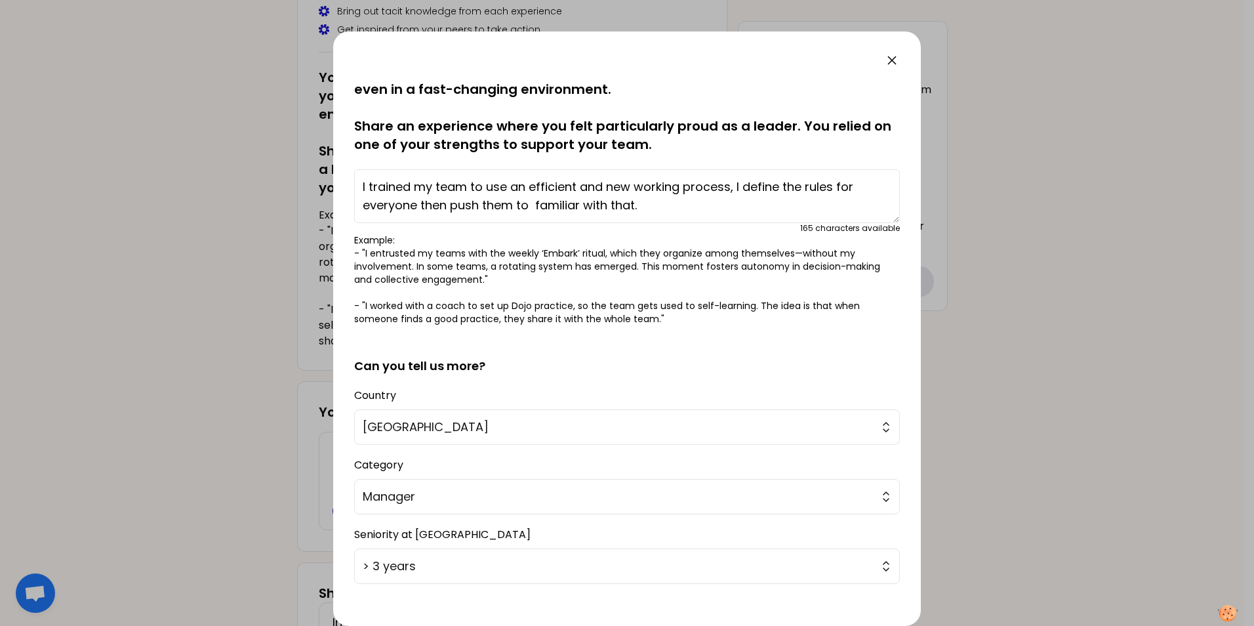
click at [660, 205] on textarea "I trained my team to use an efficient and new working process, I define the rul…" at bounding box center [627, 196] width 546 height 54
click at [645, 206] on textarea "I trained my team to use an efficient and new working process, I define the rul…" at bounding box center [627, 196] width 546 height 54
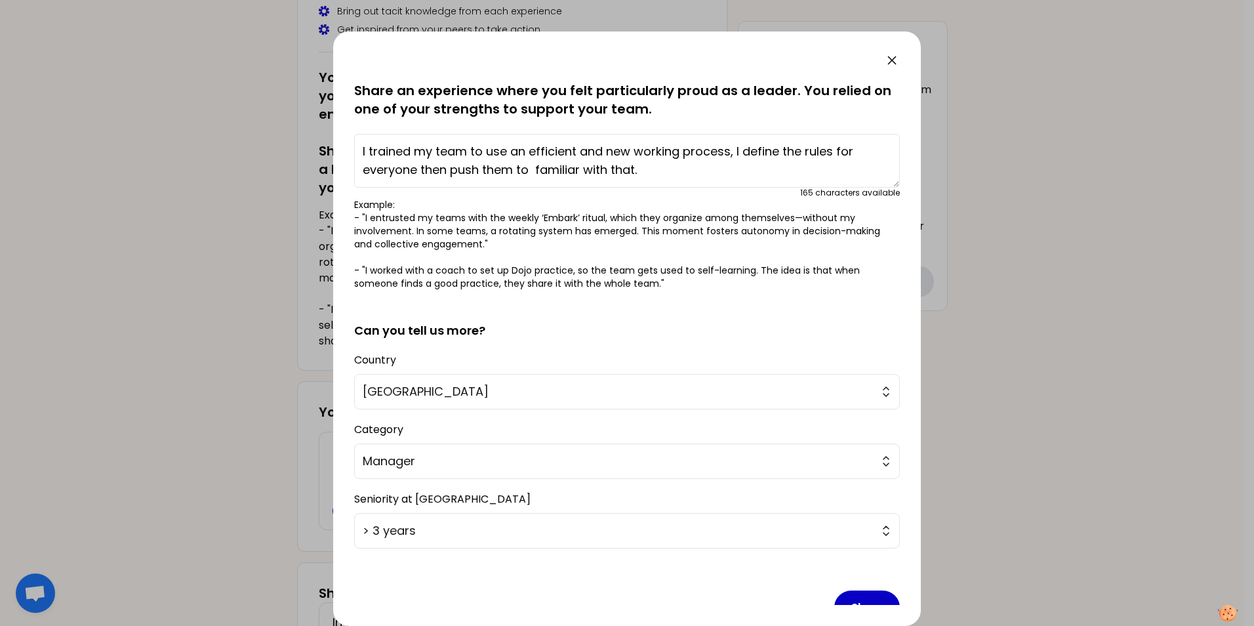
scroll to position [83, 0]
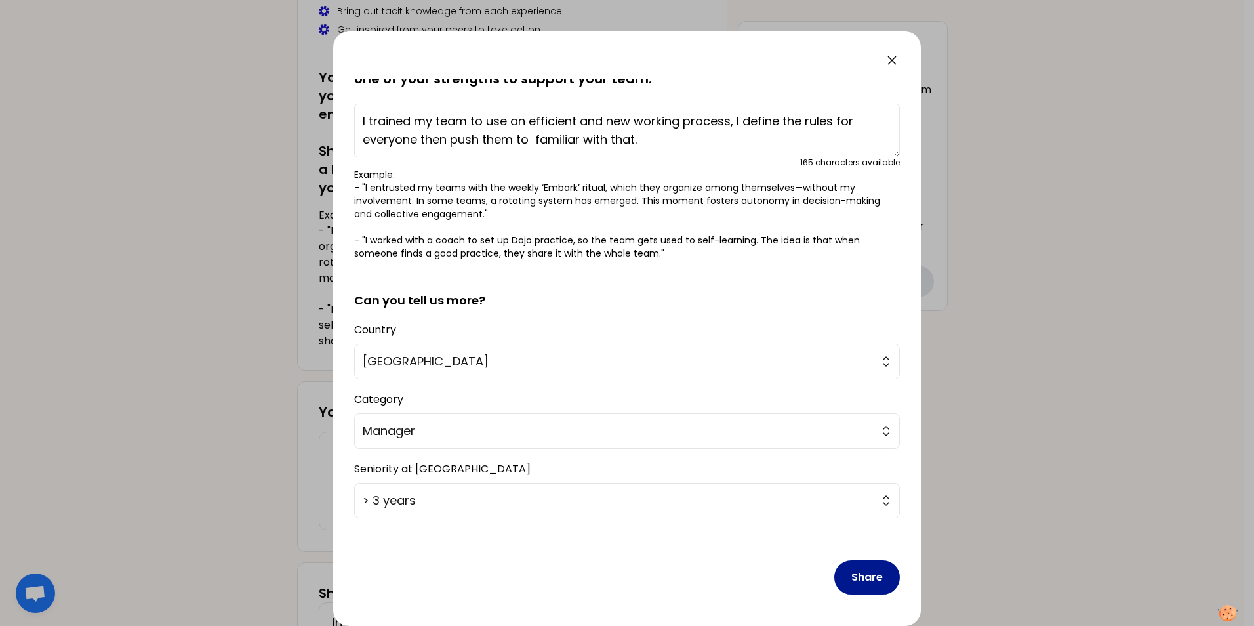
type textarea "I trained my team to use an efficient and new working process, I define the rul…"
click at [865, 581] on button "Share" at bounding box center [868, 577] width 66 height 34
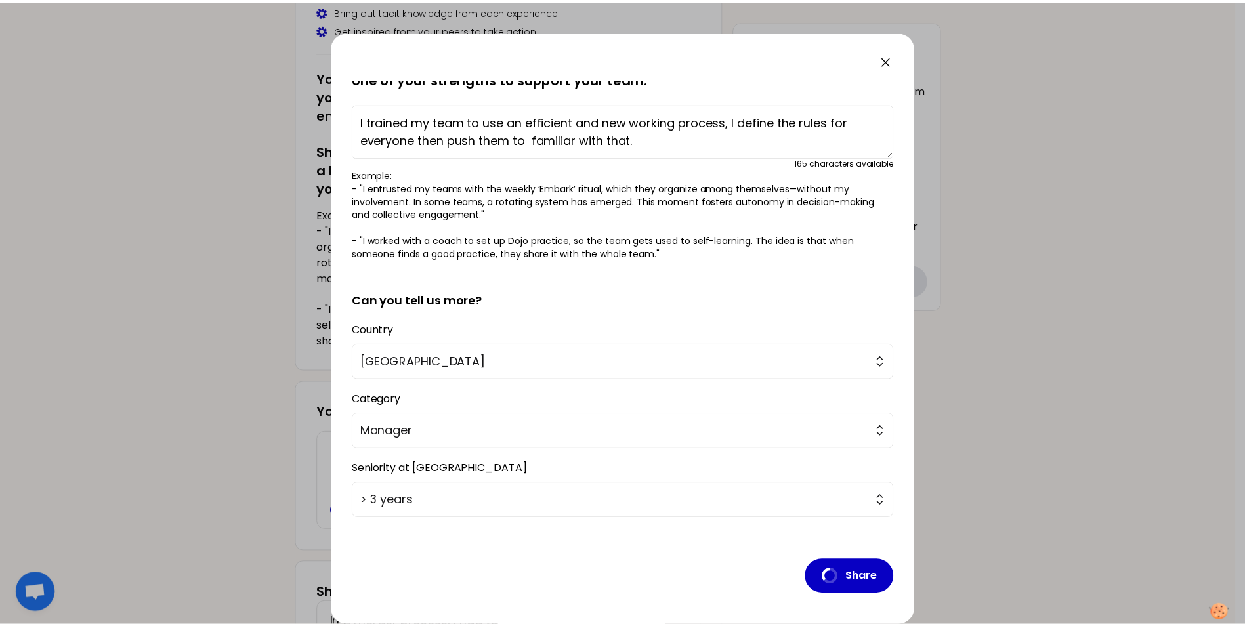
scroll to position [0, 0]
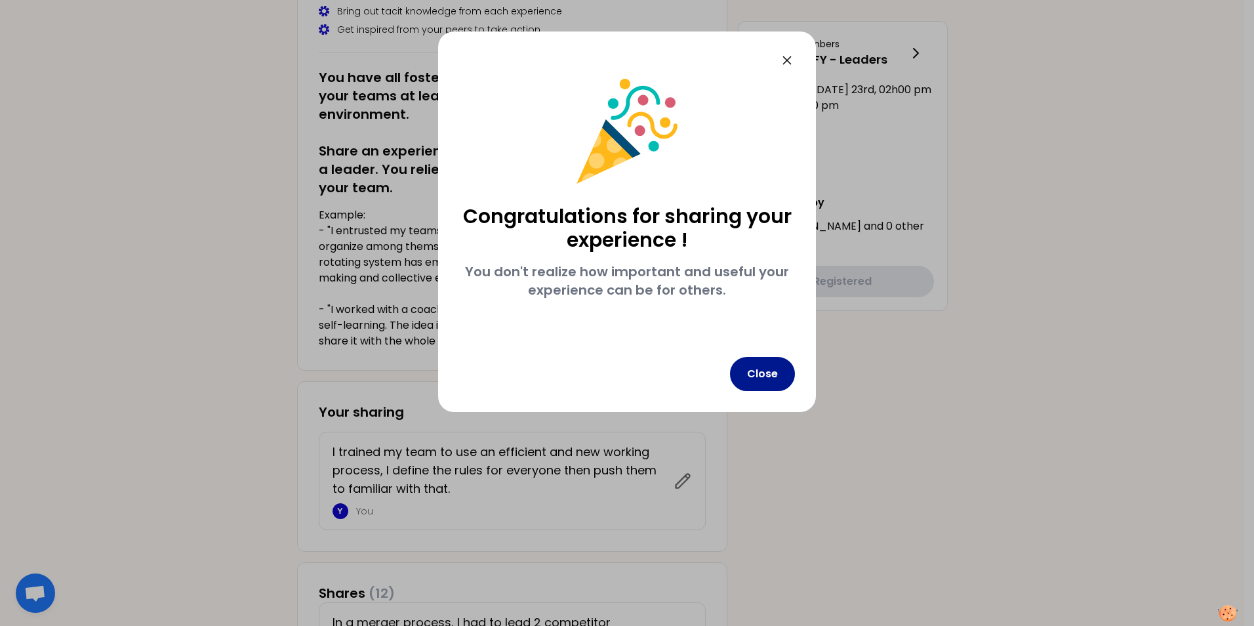
click at [771, 370] on button "Close" at bounding box center [762, 374] width 65 height 34
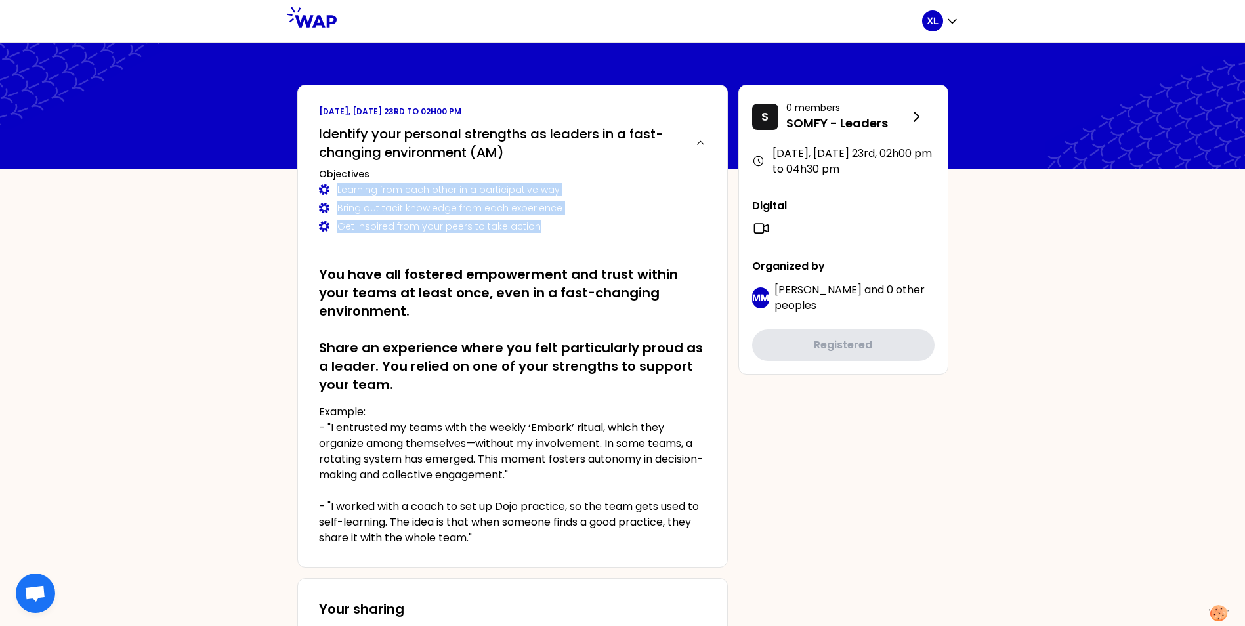
drag, startPoint x: 337, startPoint y: 192, endPoint x: 577, endPoint y: 236, distance: 243.4
click at [577, 236] on div "Identify your personal strengths as leaders in a fast-changing environment (AM)…" at bounding box center [512, 184] width 387 height 130
copy div "Learning from each other in a participative way Bring out tacit knowledge from …"
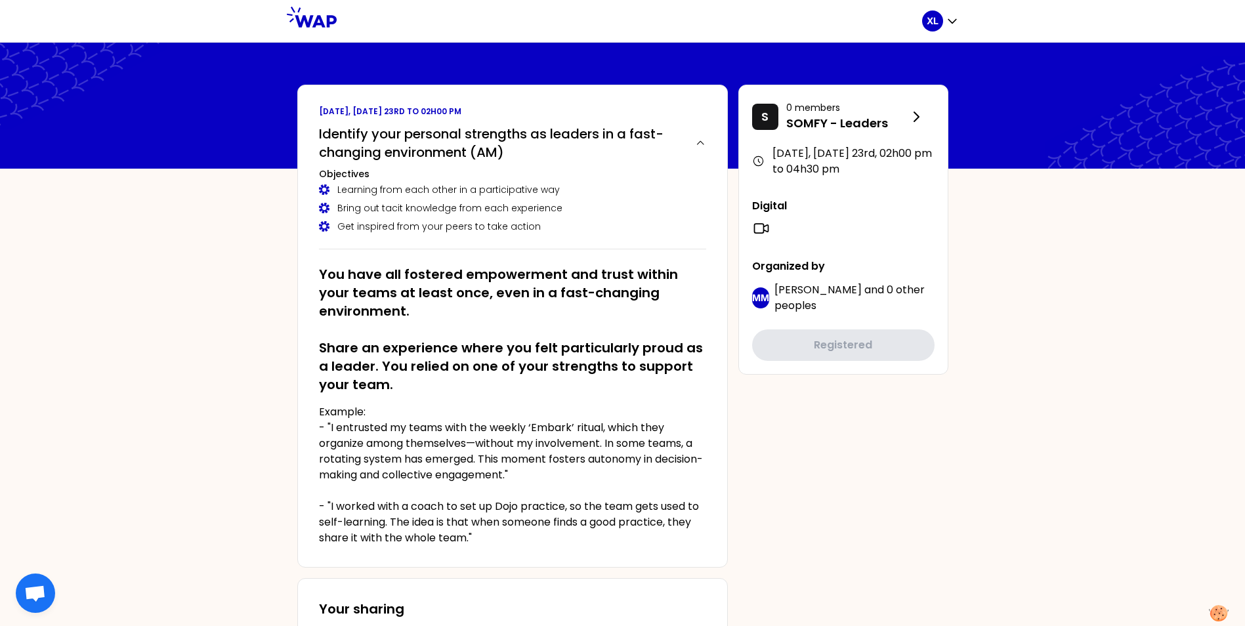
click at [442, 279] on h2 "You have all fostered empowerment and trust within your teams at least once, ev…" at bounding box center [512, 329] width 387 height 129
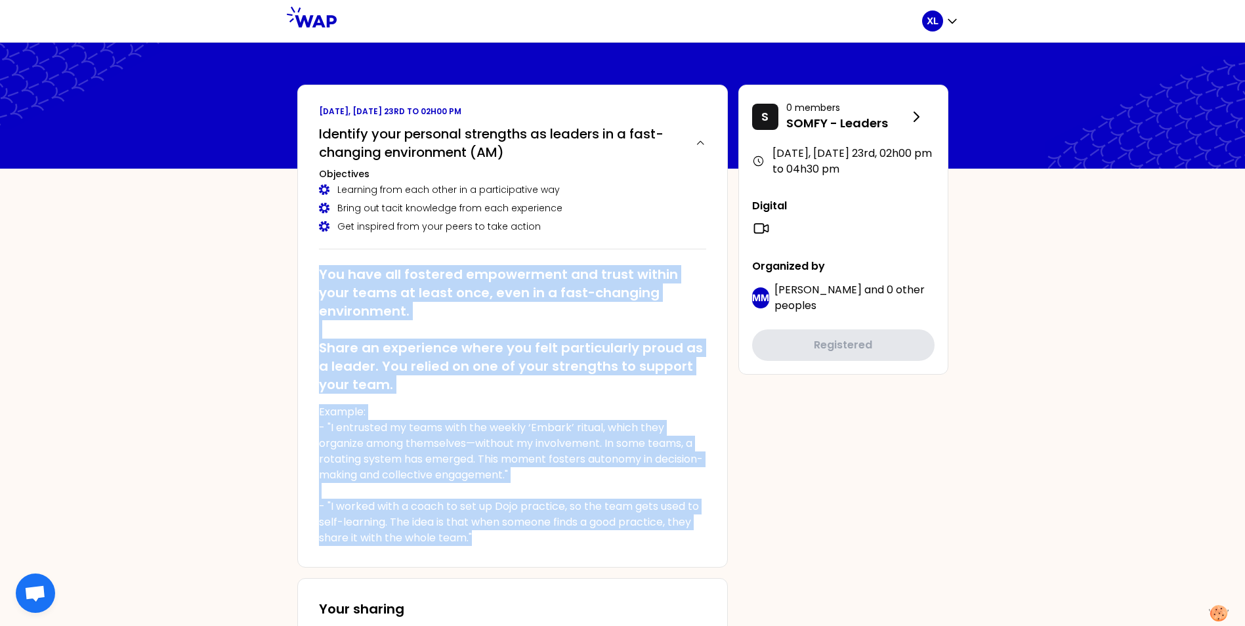
drag, startPoint x: 318, startPoint y: 273, endPoint x: 499, endPoint y: 550, distance: 331.7
click at [499, 550] on div "September 2025, Tuesday 23rd to 02h00 pm Identify your personal strengths as le…" at bounding box center [512, 326] width 430 height 483
click at [533, 365] on h2 "You have all fostered empowerment and trust within your teams at least once, ev…" at bounding box center [512, 329] width 387 height 129
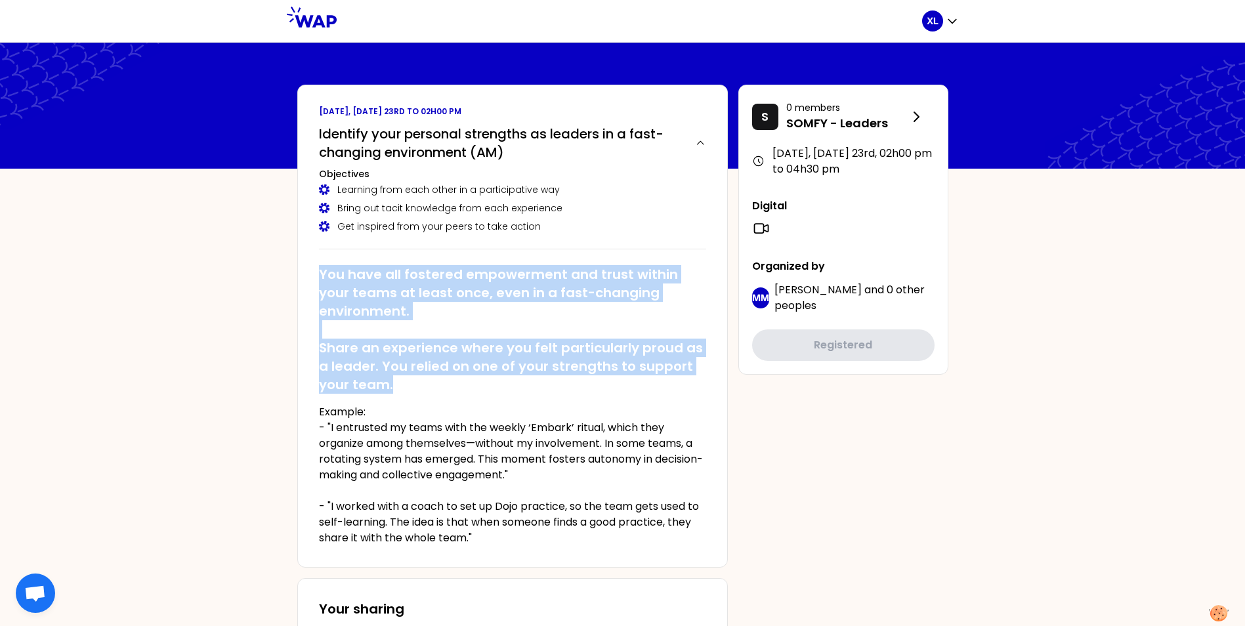
drag, startPoint x: 321, startPoint y: 272, endPoint x: 449, endPoint y: 380, distance: 167.1
click at [449, 380] on h2 "You have all fostered empowerment and trust within your teams at least once, ev…" at bounding box center [512, 329] width 387 height 129
copy h2 "You have all fostered empowerment and trust within your teams at least once, ev…"
click at [444, 374] on h2 "You have all fostered empowerment and trust within your teams at least once, ev…" at bounding box center [512, 329] width 387 height 129
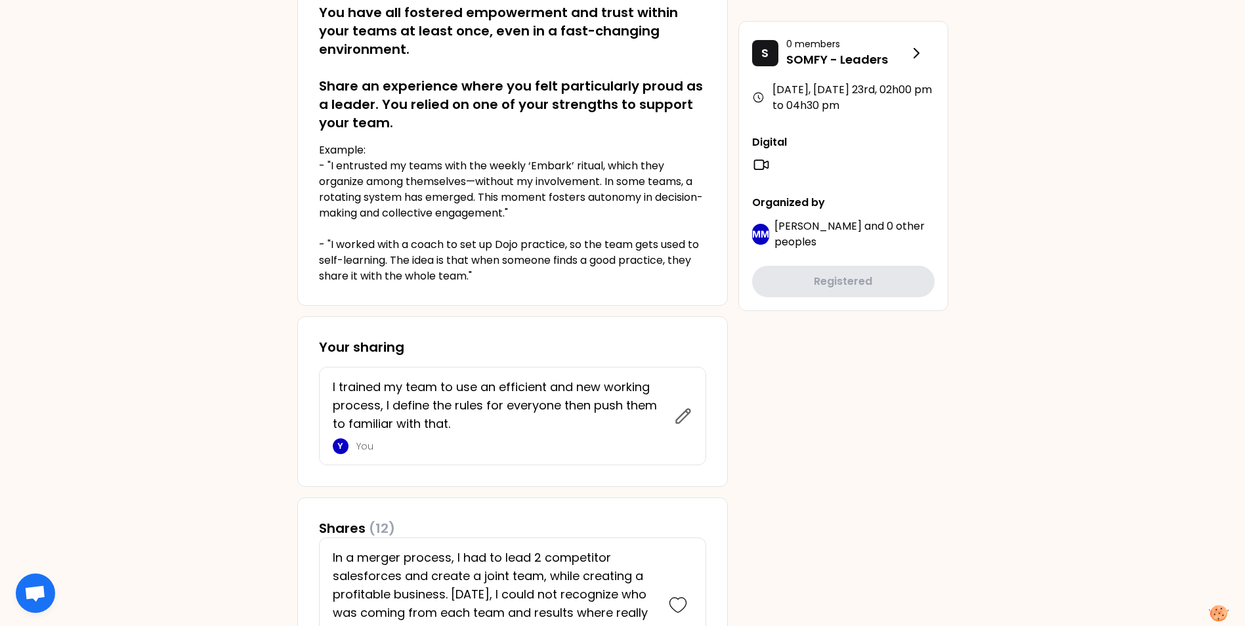
scroll to position [262, 0]
click at [458, 423] on p "I trained my team to use an efficient and new working process, I define the rul…" at bounding box center [499, 404] width 333 height 55
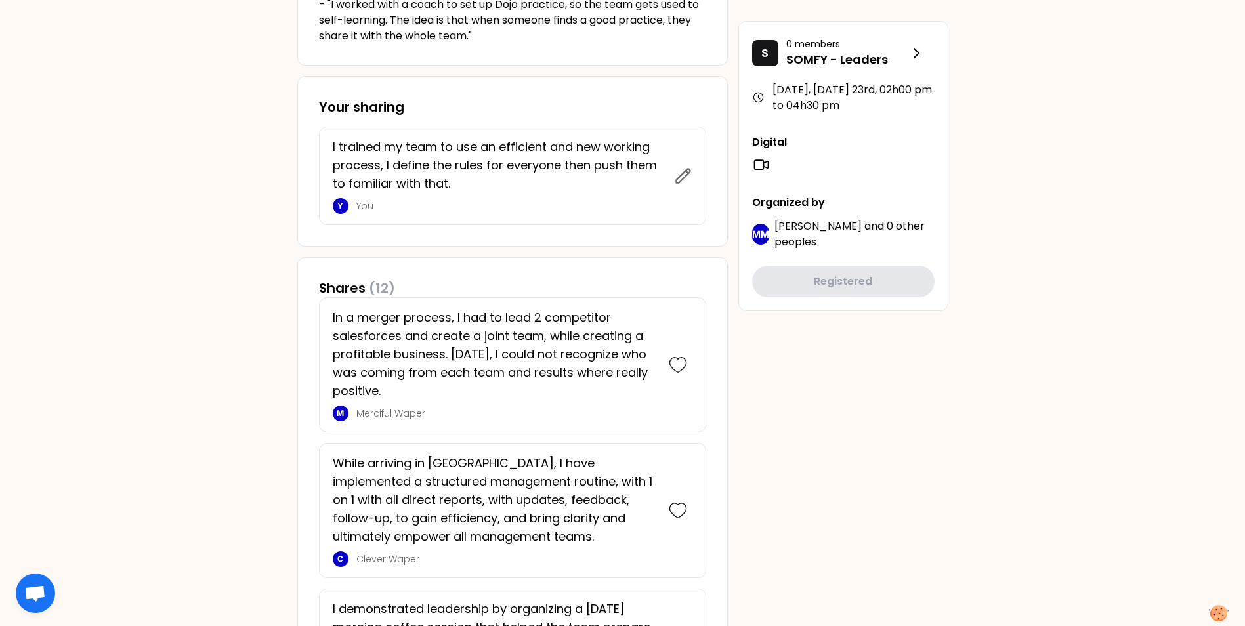
scroll to position [525, 0]
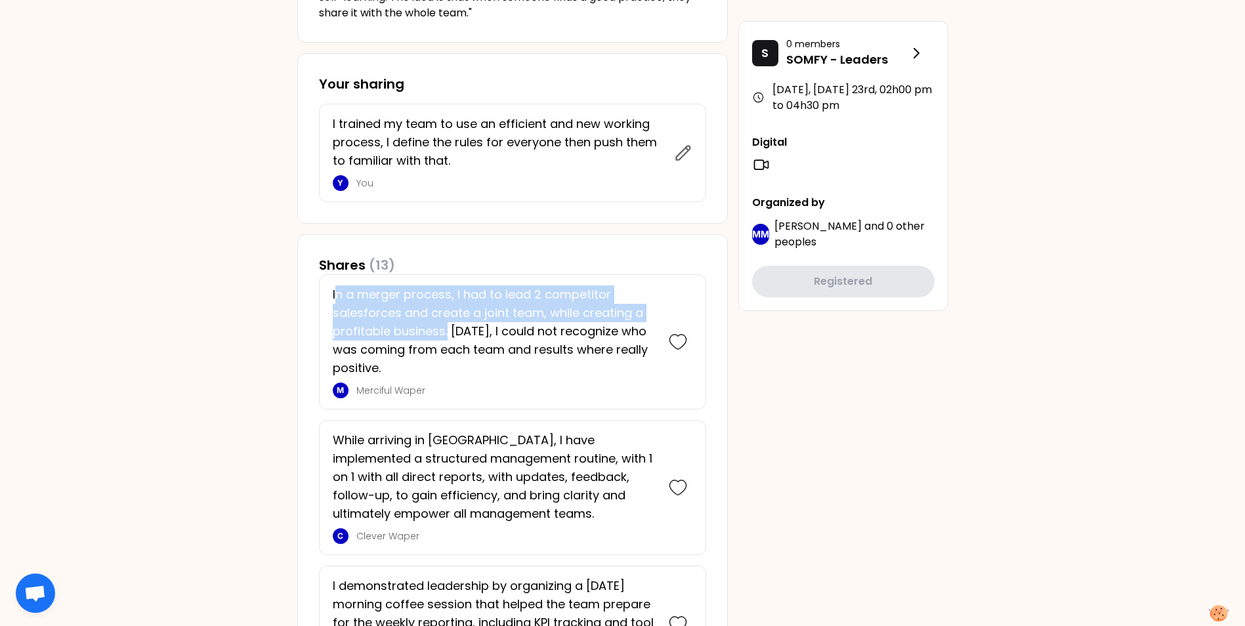
drag, startPoint x: 334, startPoint y: 293, endPoint x: 446, endPoint y: 323, distance: 116.4
click at [446, 323] on p "In a merger process, I had to lead 2 competitor salesforces and create a joint …" at bounding box center [494, 331] width 323 height 92
copy p "n a merger process, I had to lead 2 competitor salesforces and create a joint t…"
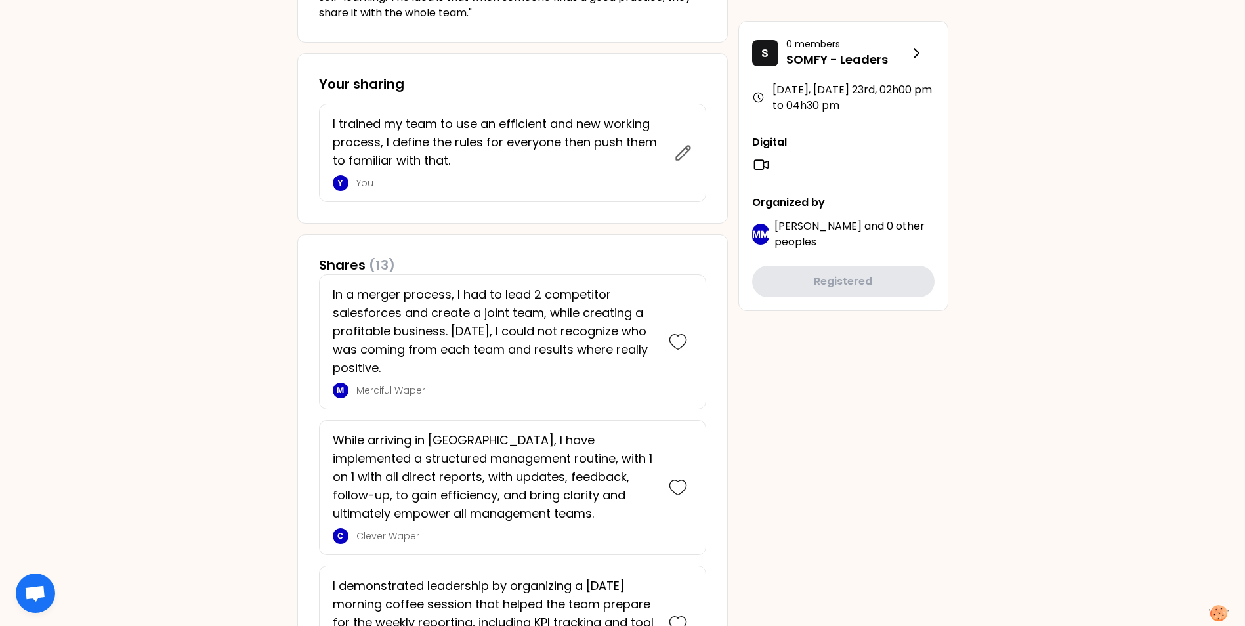
click at [371, 342] on p "In a merger process, I had to lead 2 competitor salesforces and create a joint …" at bounding box center [494, 331] width 323 height 92
drag, startPoint x: 332, startPoint y: 294, endPoint x: 419, endPoint y: 362, distance: 110.3
click at [419, 362] on p "In a merger process, I had to lead 2 competitor salesforces and create a joint …" at bounding box center [494, 331] width 323 height 92
drag, startPoint x: 419, startPoint y: 362, endPoint x: 374, endPoint y: 327, distance: 57.0
click at [374, 327] on p "In a merger process, I had to lead 2 competitor salesforces and create a joint …" at bounding box center [494, 331] width 323 height 92
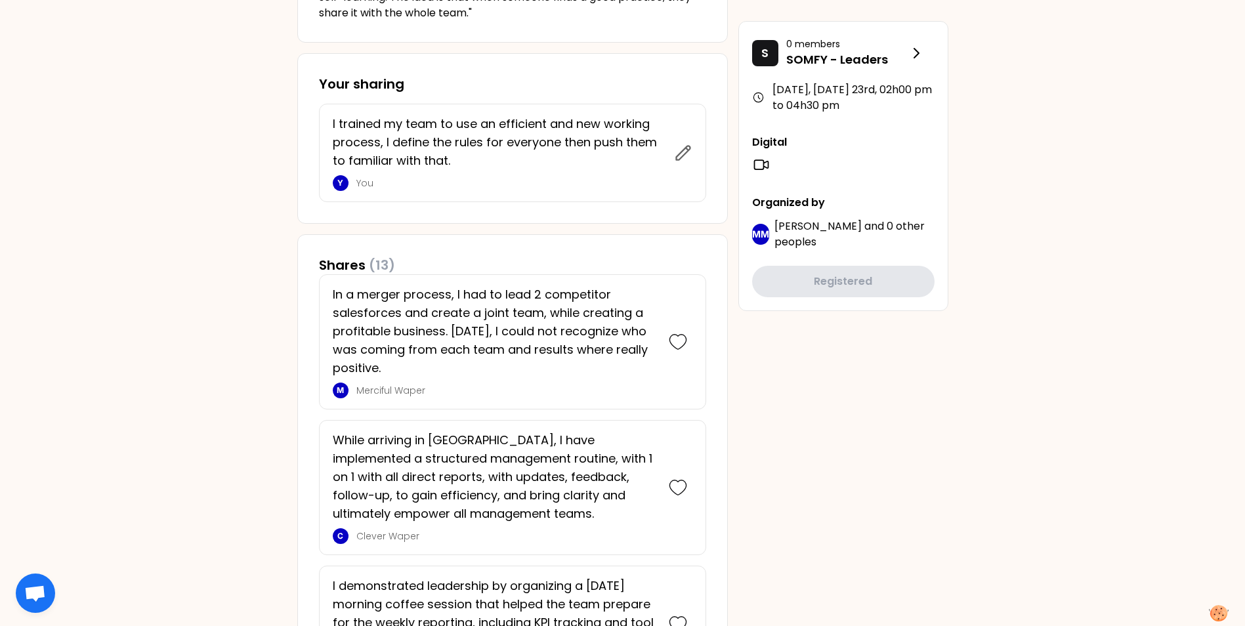
drag, startPoint x: 390, startPoint y: 363, endPoint x: 329, endPoint y: 292, distance: 93.1
click at [329, 292] on div "In a merger process, I had to lead 2 competitor salesforces and create a joint …" at bounding box center [512, 341] width 387 height 135
drag, startPoint x: 329, startPoint y: 292, endPoint x: 503, endPoint y: 337, distance: 178.9
click at [503, 337] on p "In a merger process, I had to lead 2 competitor salesforces and create a joint …" at bounding box center [494, 331] width 323 height 92
click at [499, 312] on p "In a merger process, I had to lead 2 competitor salesforces and create a joint …" at bounding box center [494, 331] width 323 height 92
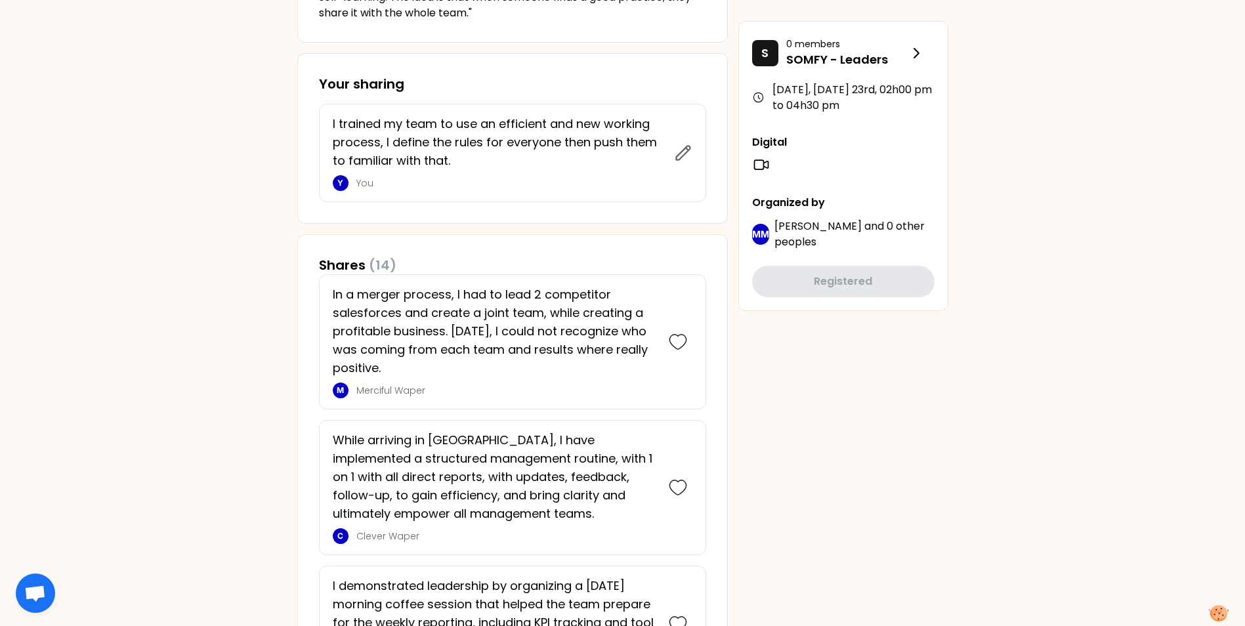
drag, startPoint x: 402, startPoint y: 367, endPoint x: 318, endPoint y: 287, distance: 116.5
click at [480, 365] on p "In a merger process, I had to lead 2 competitor salesforces and create a joint …" at bounding box center [494, 331] width 323 height 92
drag, startPoint x: 330, startPoint y: 293, endPoint x: 461, endPoint y: 362, distance: 148.5
click at [461, 362] on div "In a merger process, I had to lead 2 competitor salesforces and create a joint …" at bounding box center [512, 341] width 387 height 135
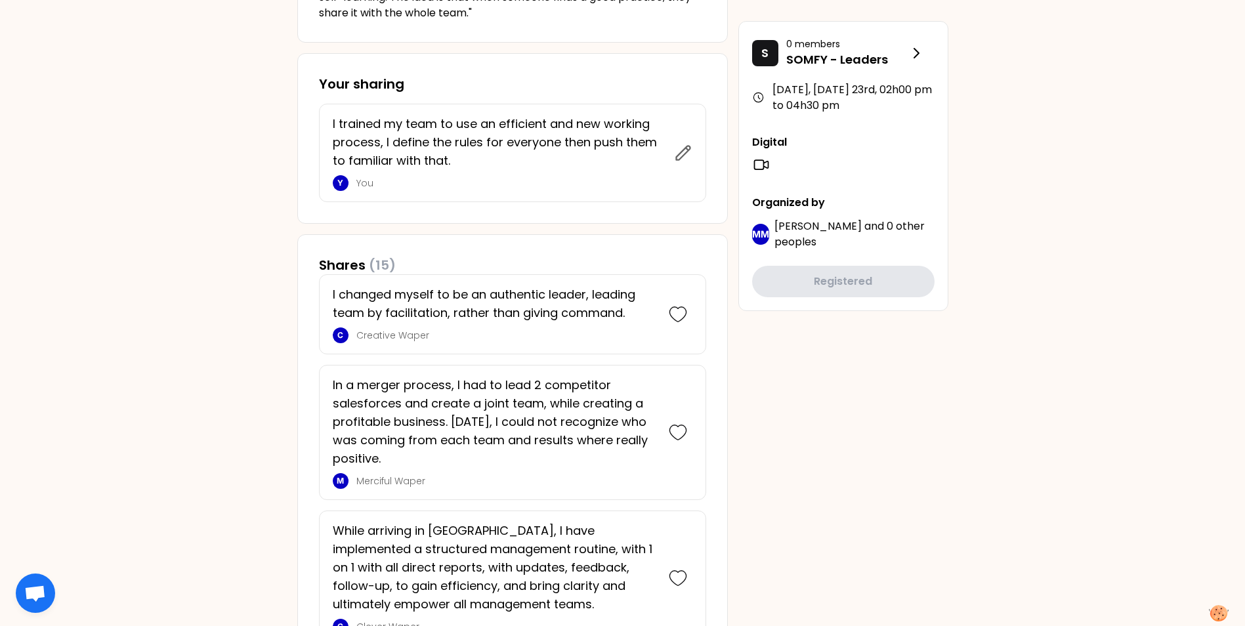
click at [384, 430] on p "In a merger process, I had to lead 2 competitor salesforces and create a joint …" at bounding box center [494, 422] width 323 height 92
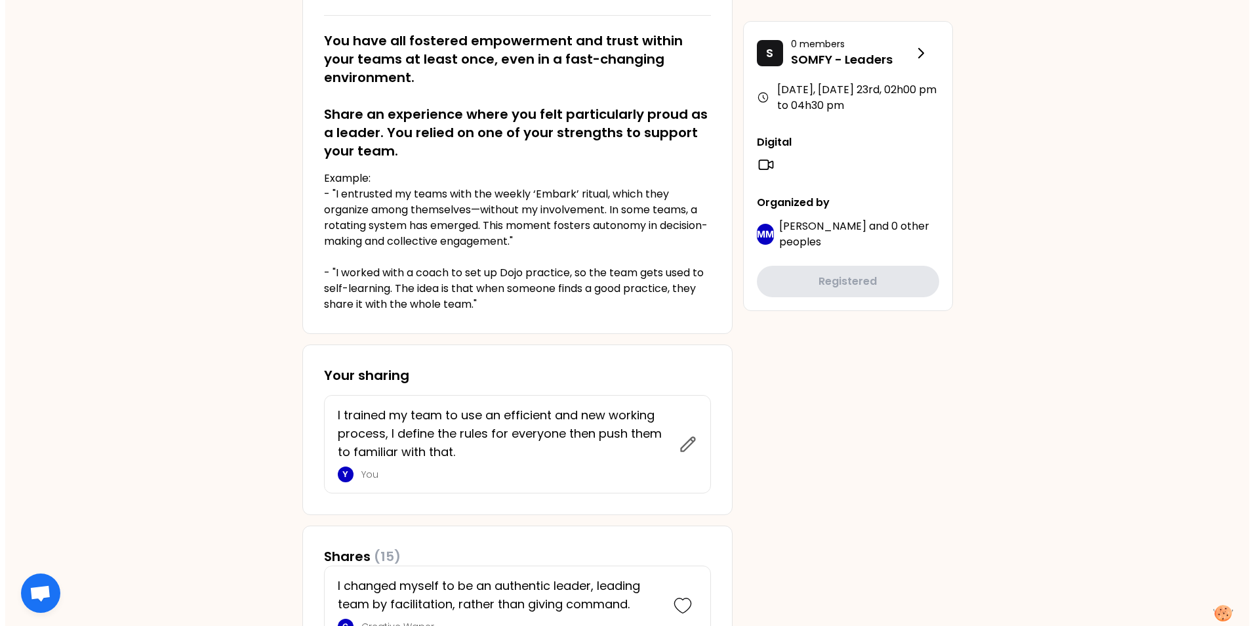
scroll to position [197, 0]
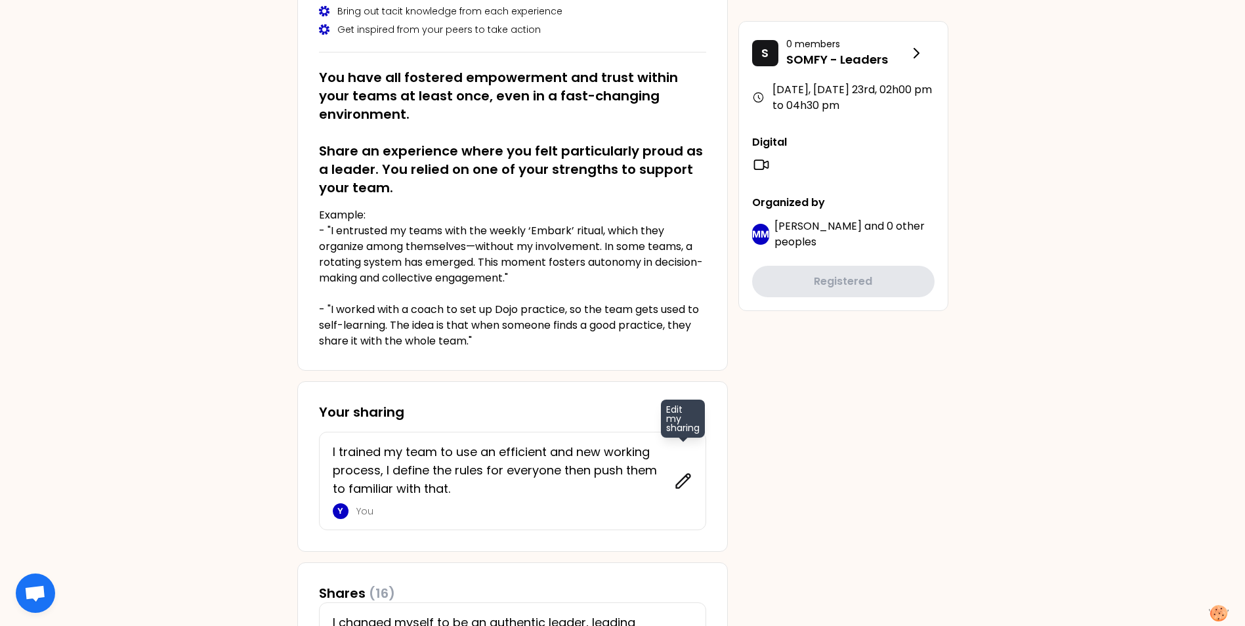
click at [683, 483] on icon at bounding box center [683, 481] width 14 height 14
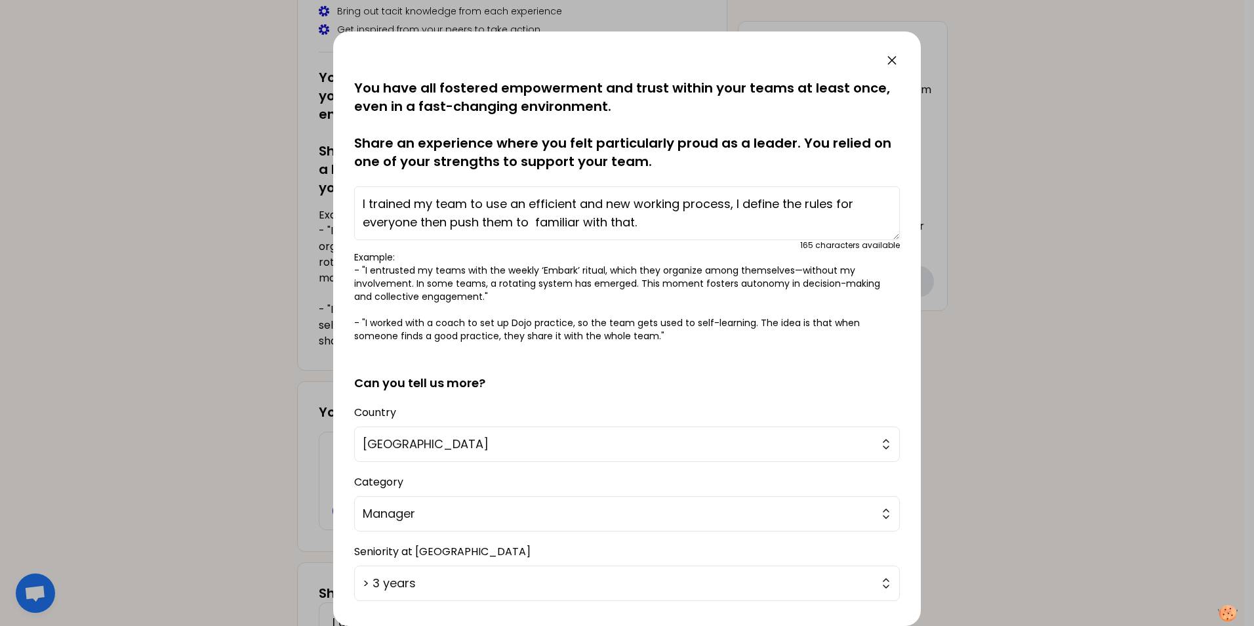
click at [695, 219] on textarea "I trained my team to use an efficient and new working process, I define the rul…" at bounding box center [627, 213] width 546 height 54
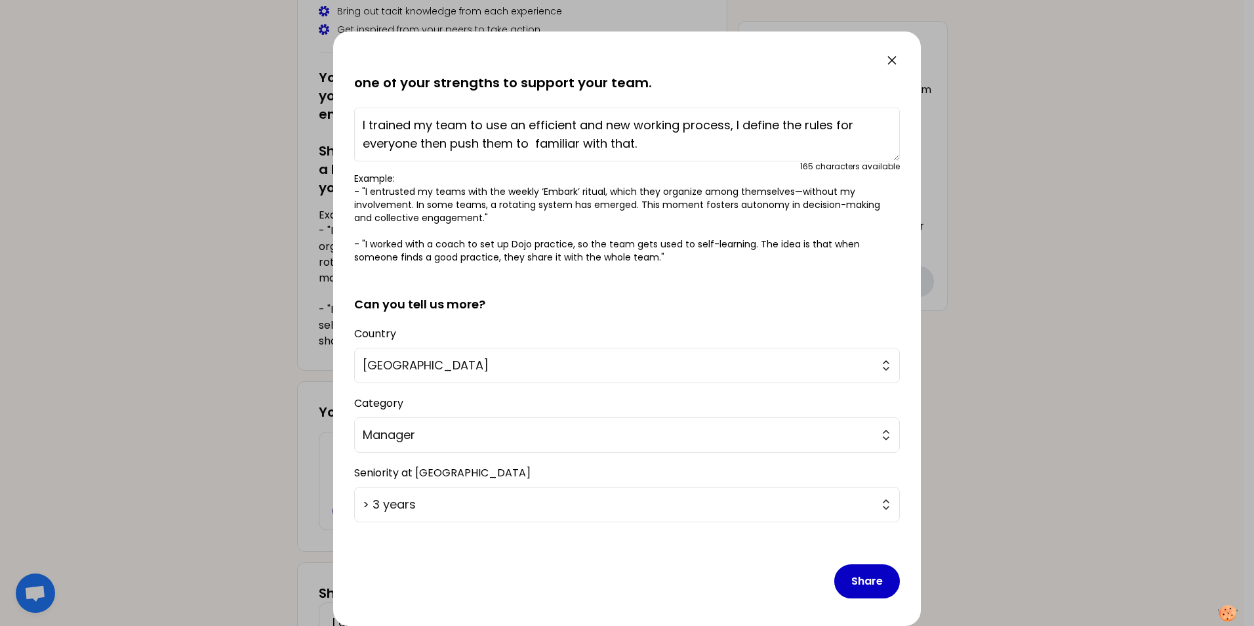
scroll to position [83, 0]
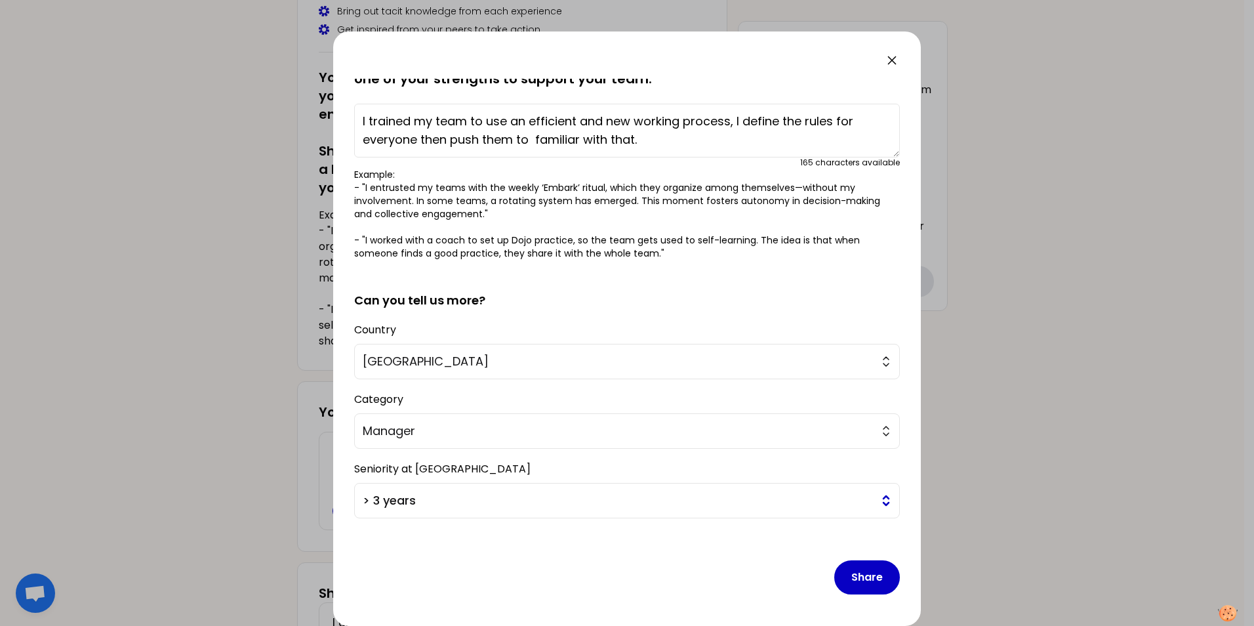
click at [439, 502] on span "> 3 years" at bounding box center [618, 500] width 510 height 18
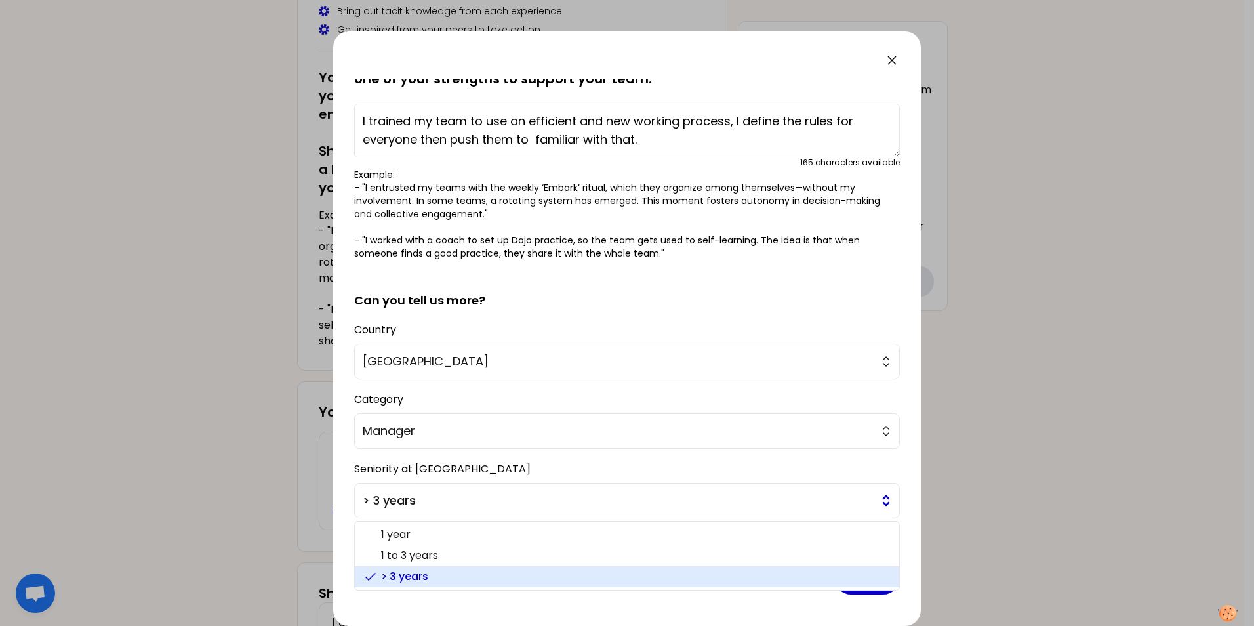
click at [436, 500] on span "> 3 years" at bounding box center [618, 500] width 510 height 18
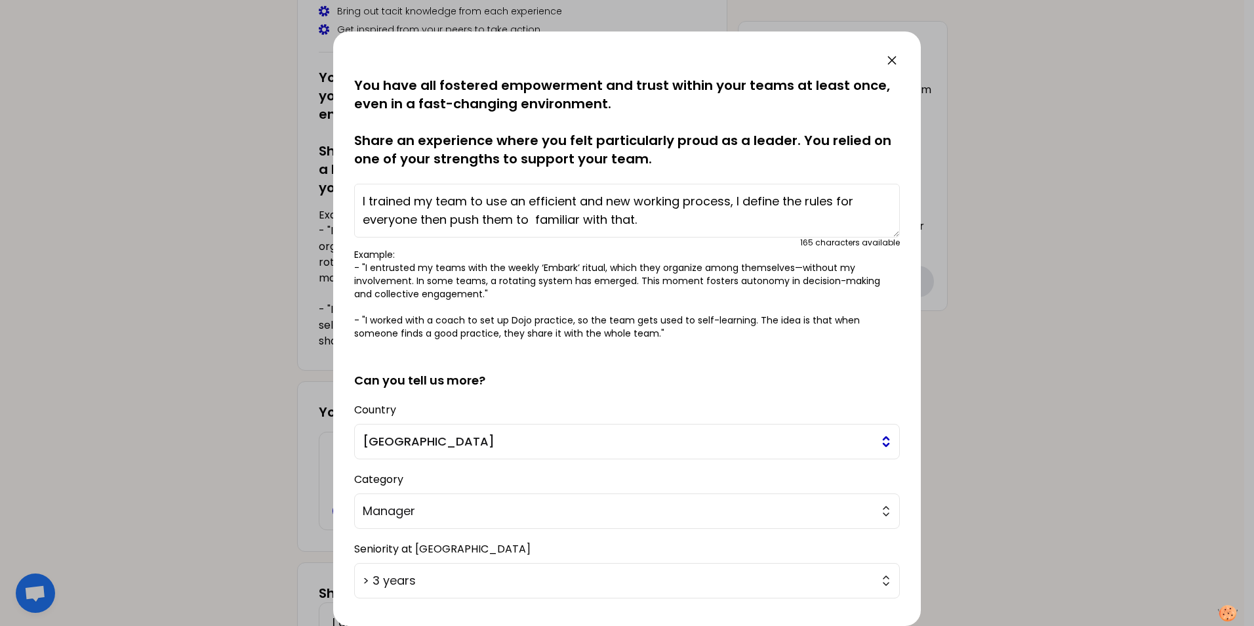
scroll to position [0, 0]
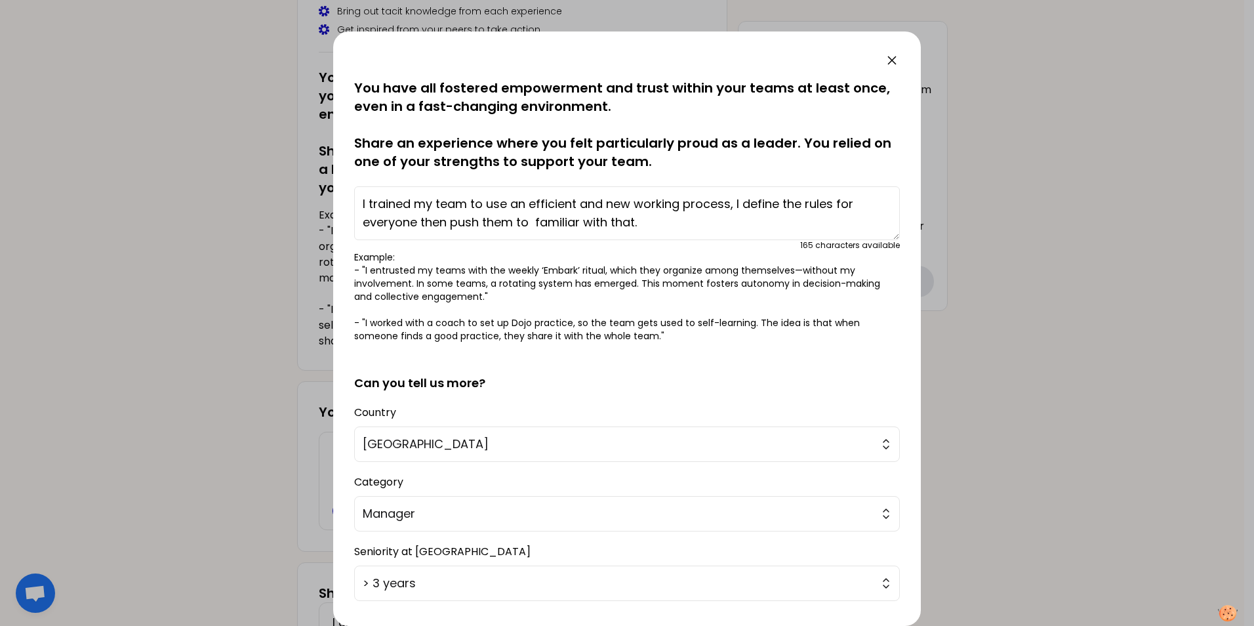
click at [650, 220] on textarea "I trained my team to use an efficient and new working process, I define the rul…" at bounding box center [627, 213] width 546 height 54
click at [684, 205] on textarea "I trained my team to use an efficient and new working process, I define the rul…" at bounding box center [627, 213] width 546 height 54
click at [664, 220] on textarea "I trained my team to use an efficient and new working process, I define the rul…" at bounding box center [627, 213] width 546 height 54
click at [660, 227] on textarea "I trained my team to use an efficient and new working process, I define the rul…" at bounding box center [627, 213] width 546 height 54
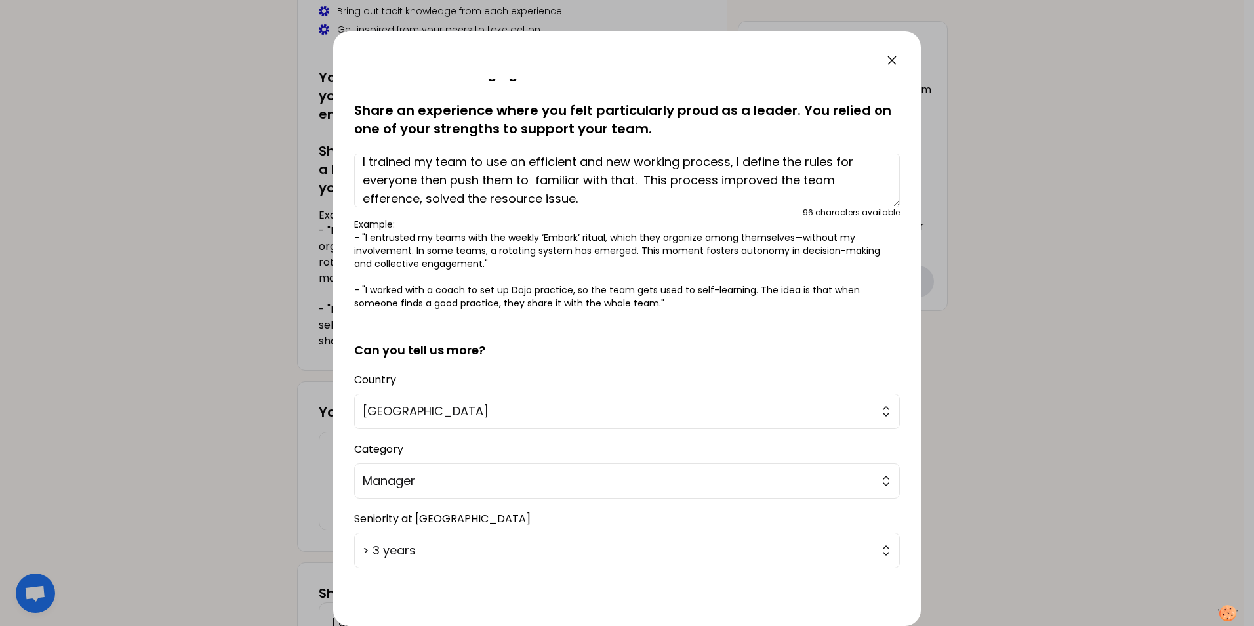
scroll to position [83, 0]
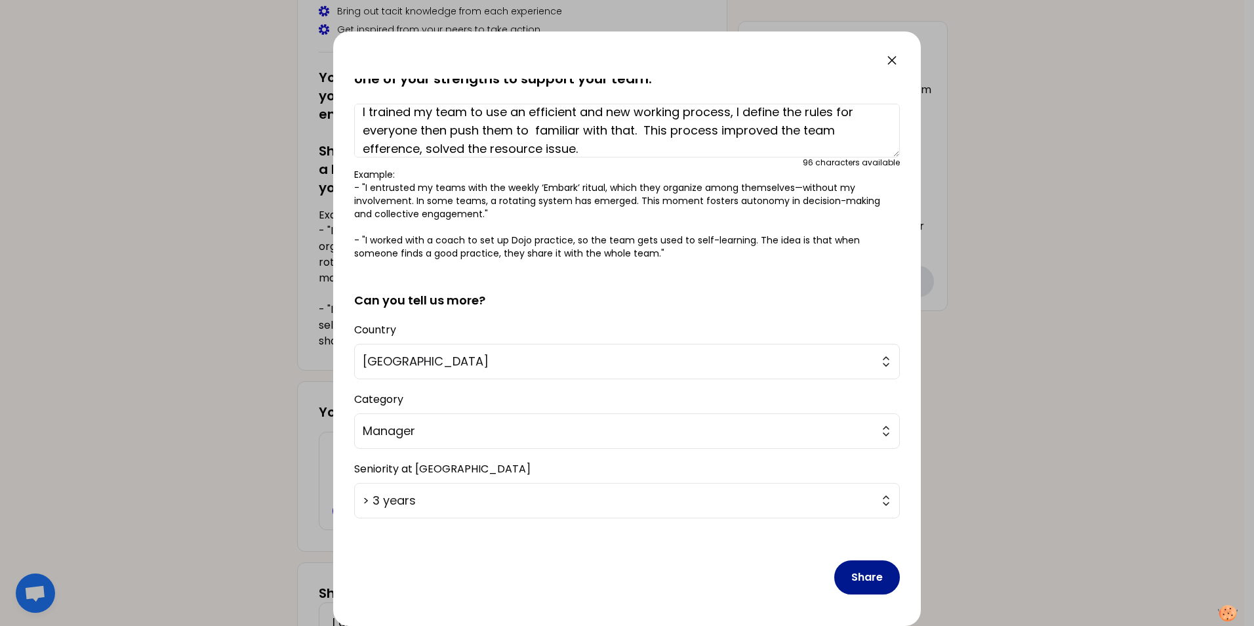
type textarea "I trained my team to use an efficient and new working process, I define the rul…"
click at [872, 586] on button "Share" at bounding box center [868, 577] width 66 height 34
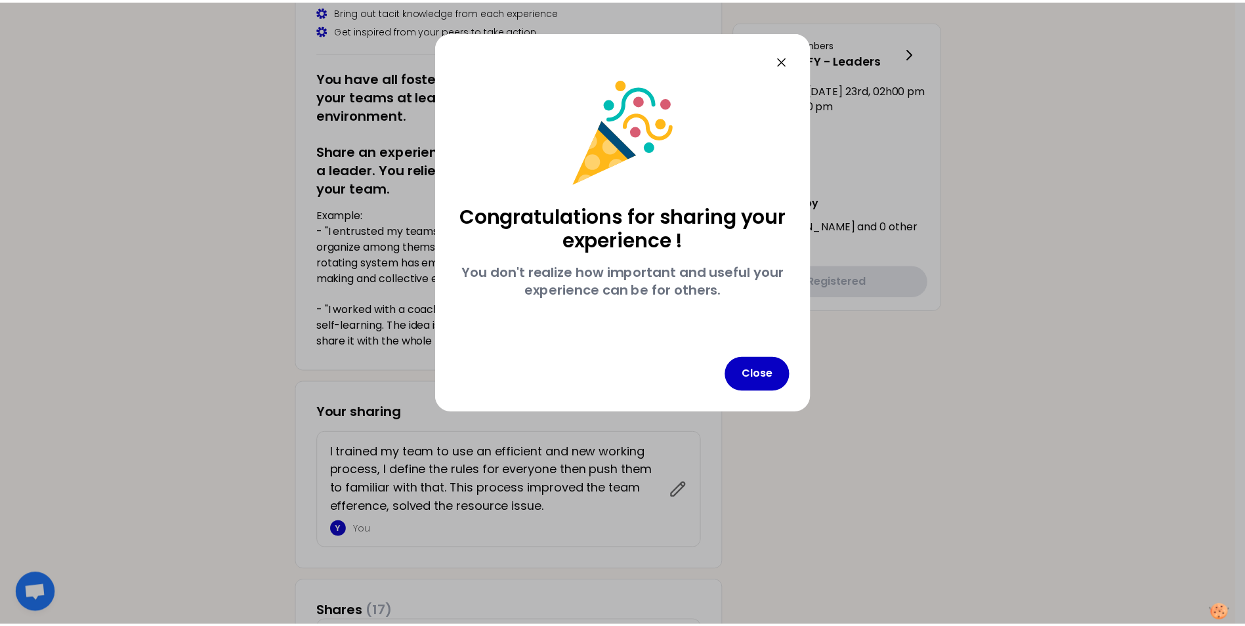
scroll to position [0, 0]
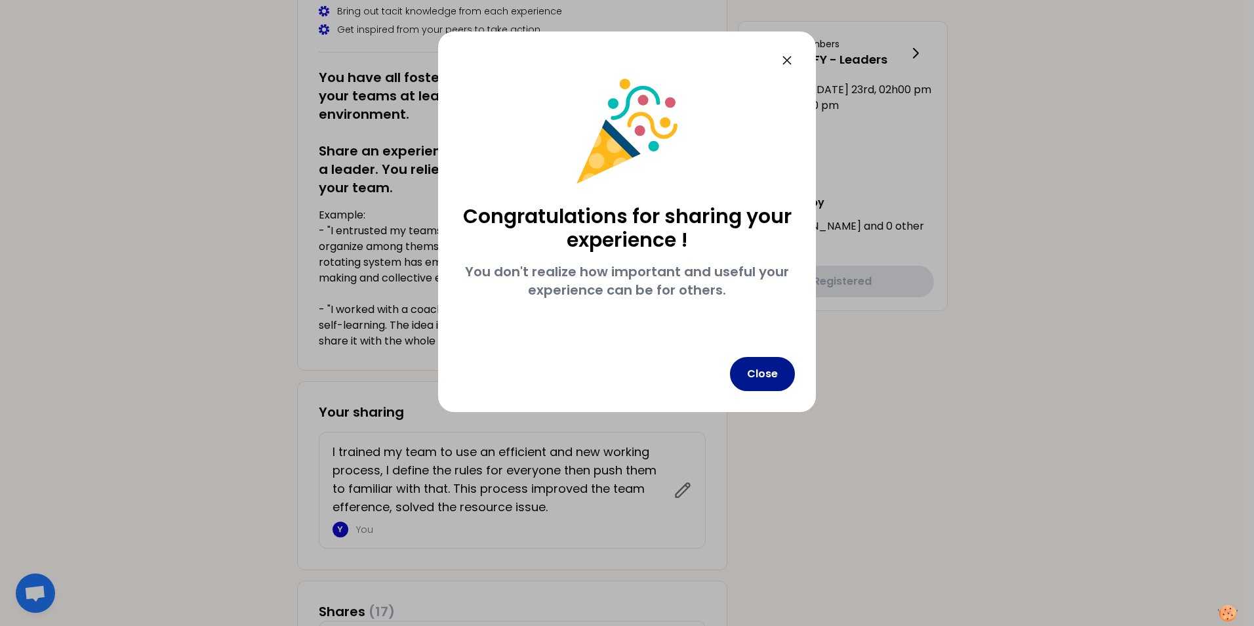
click at [750, 376] on button "Close" at bounding box center [762, 374] width 65 height 34
